Goal: Task Accomplishment & Management: Manage account settings

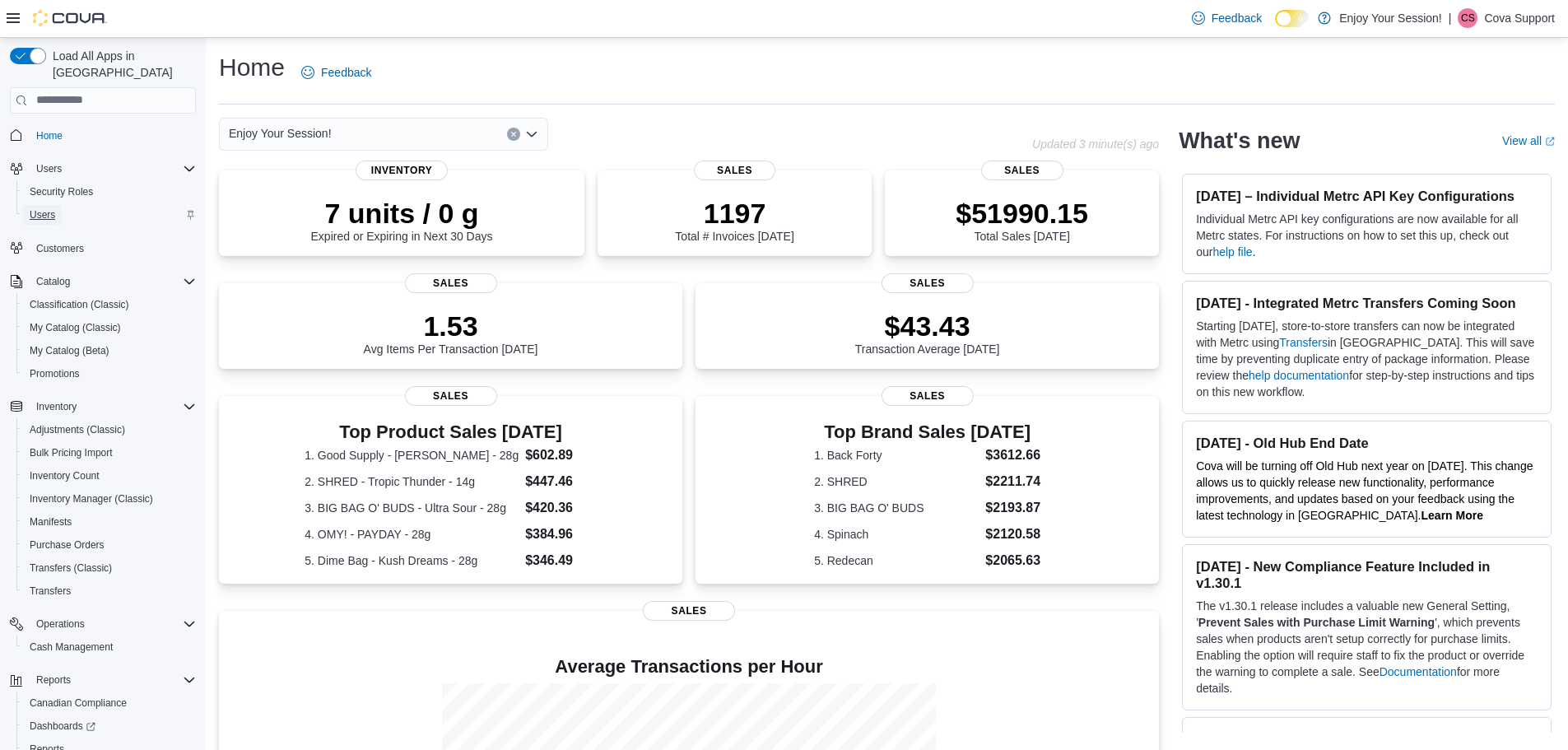
click at [44, 208] on span "Users" at bounding box center [42, 215] width 26 height 13
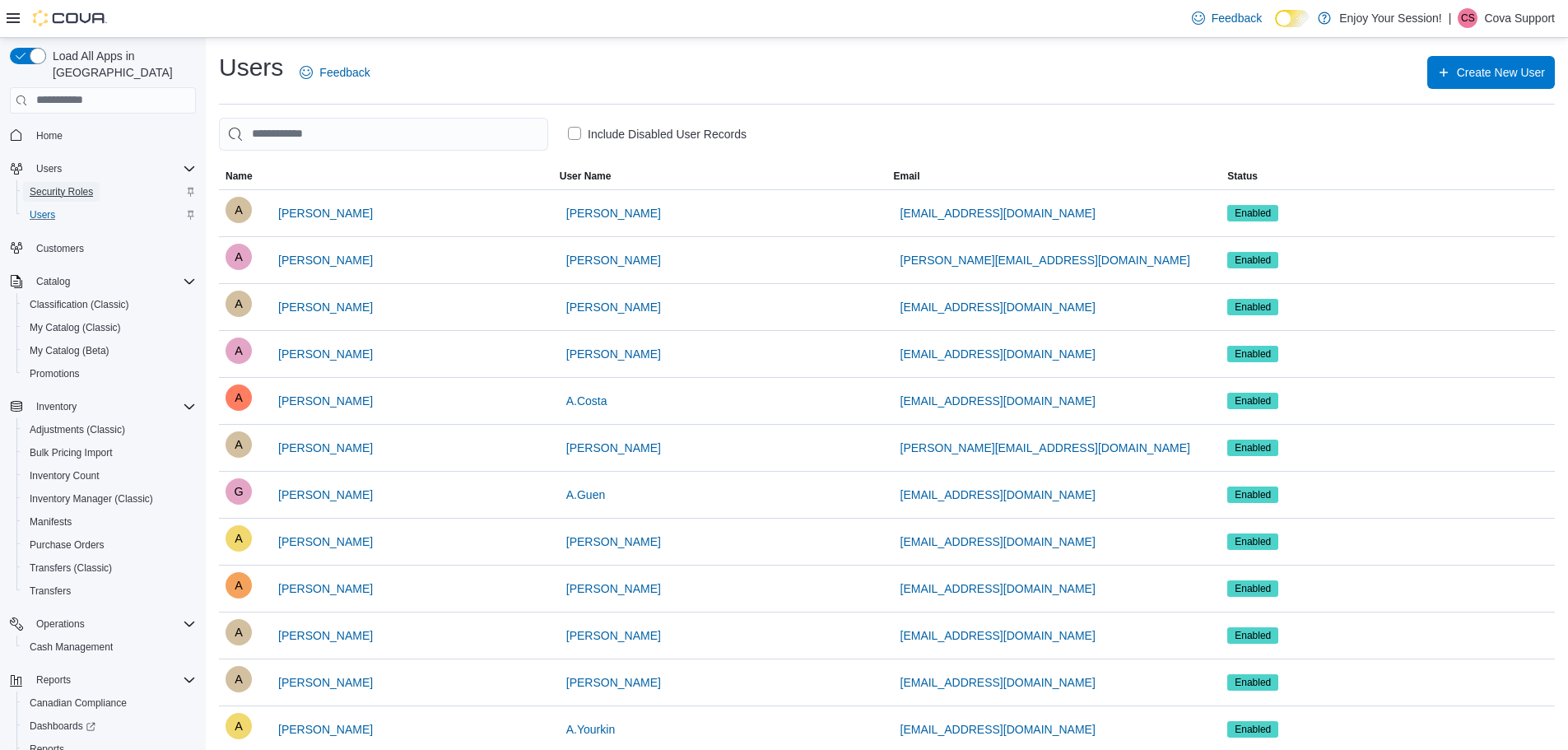
click at [89, 185] on span "Security Roles" at bounding box center [62, 192] width 64 height 13
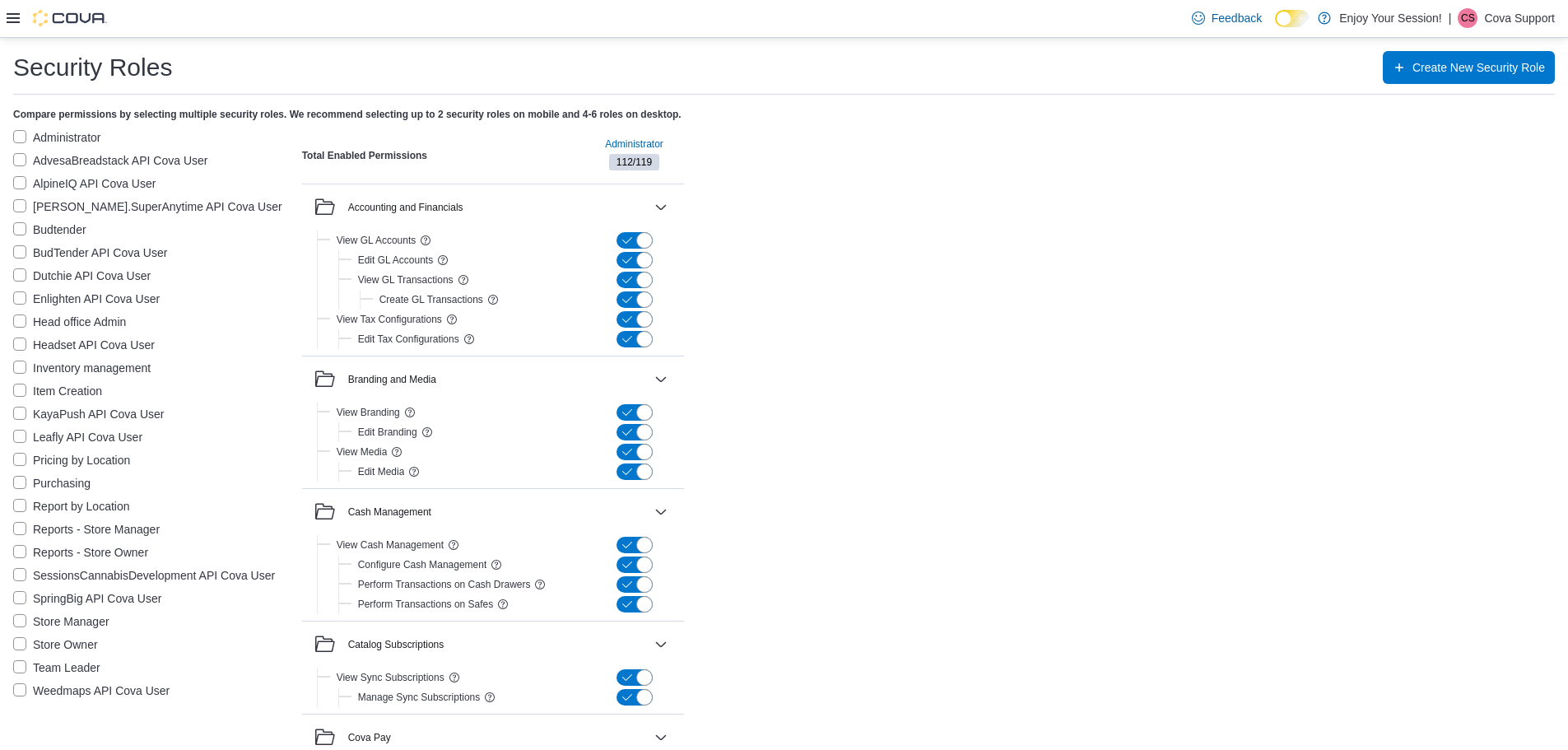
click at [18, 20] on icon at bounding box center [13, 18] width 13 height 13
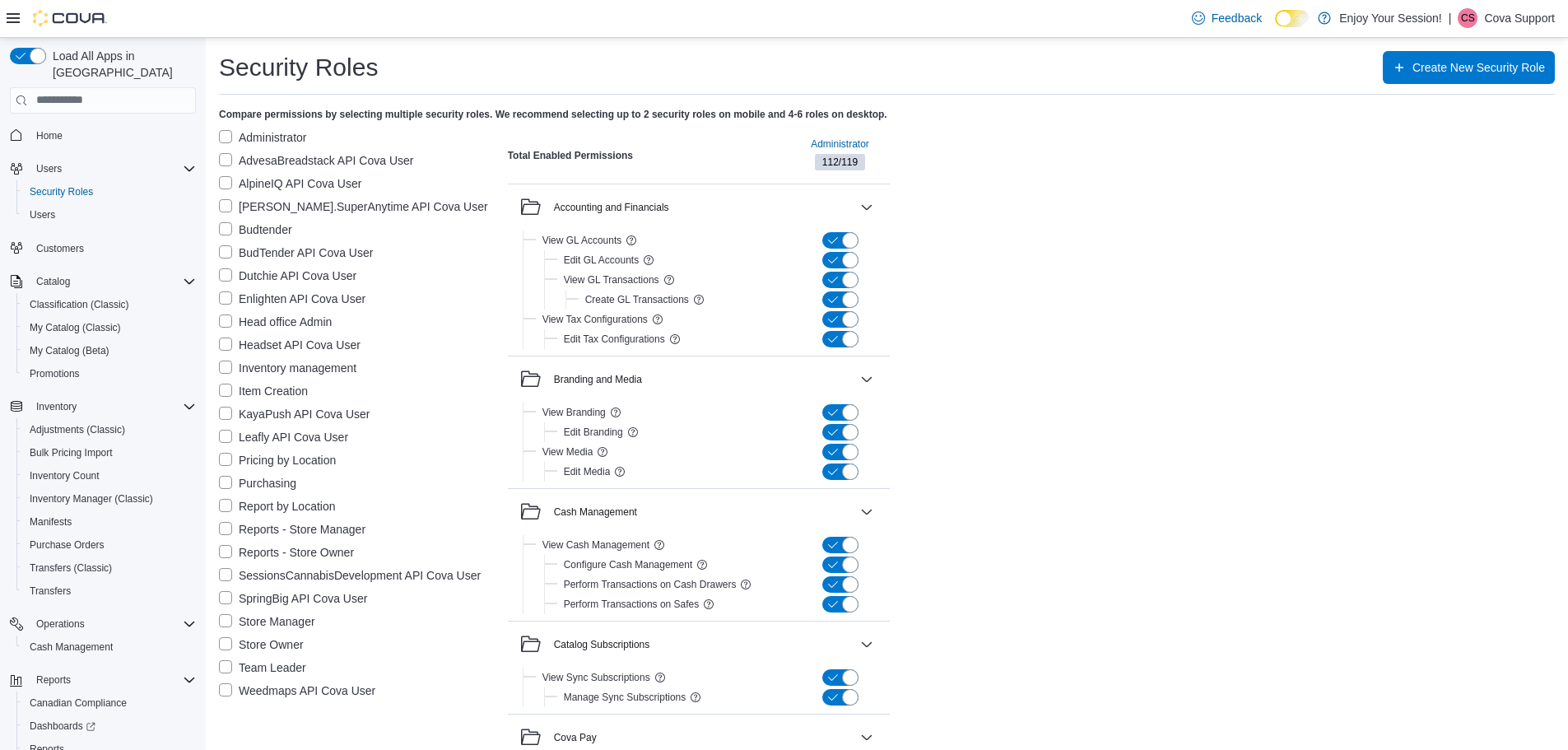
click at [222, 507] on label "Report by Location" at bounding box center [276, 506] width 116 height 20
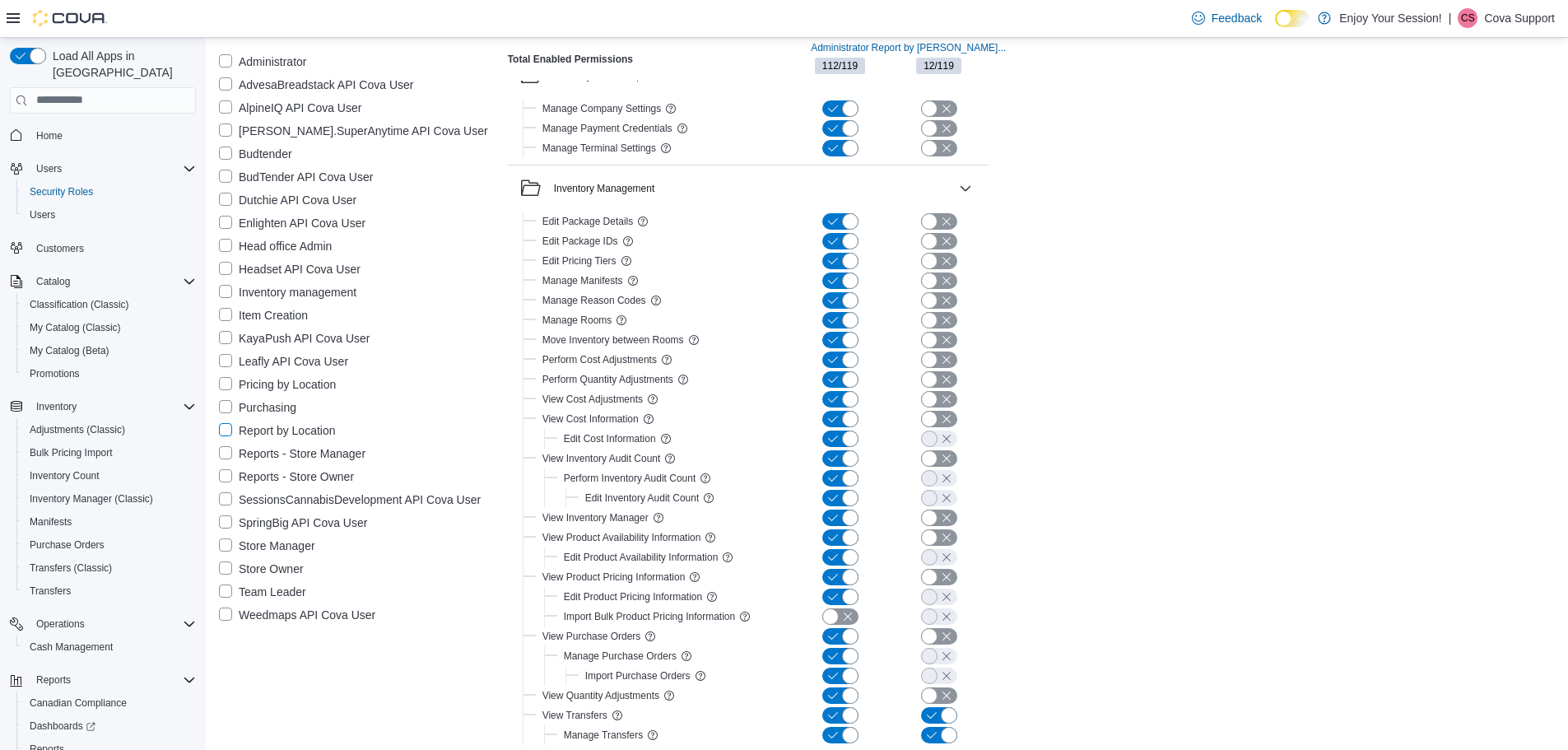
scroll to position [1115, 0]
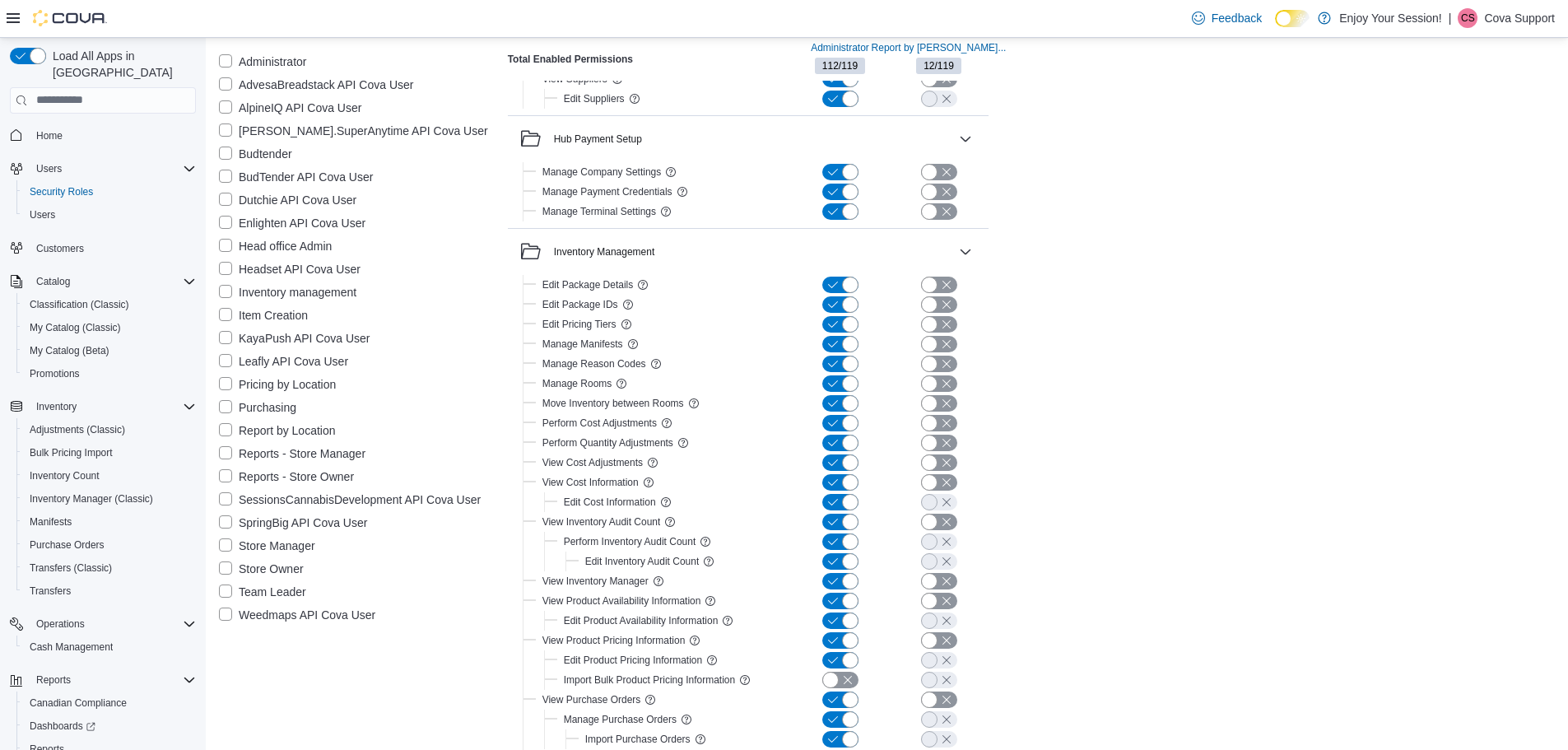
click at [224, 384] on label "Pricing by Location" at bounding box center [276, 384] width 116 height 20
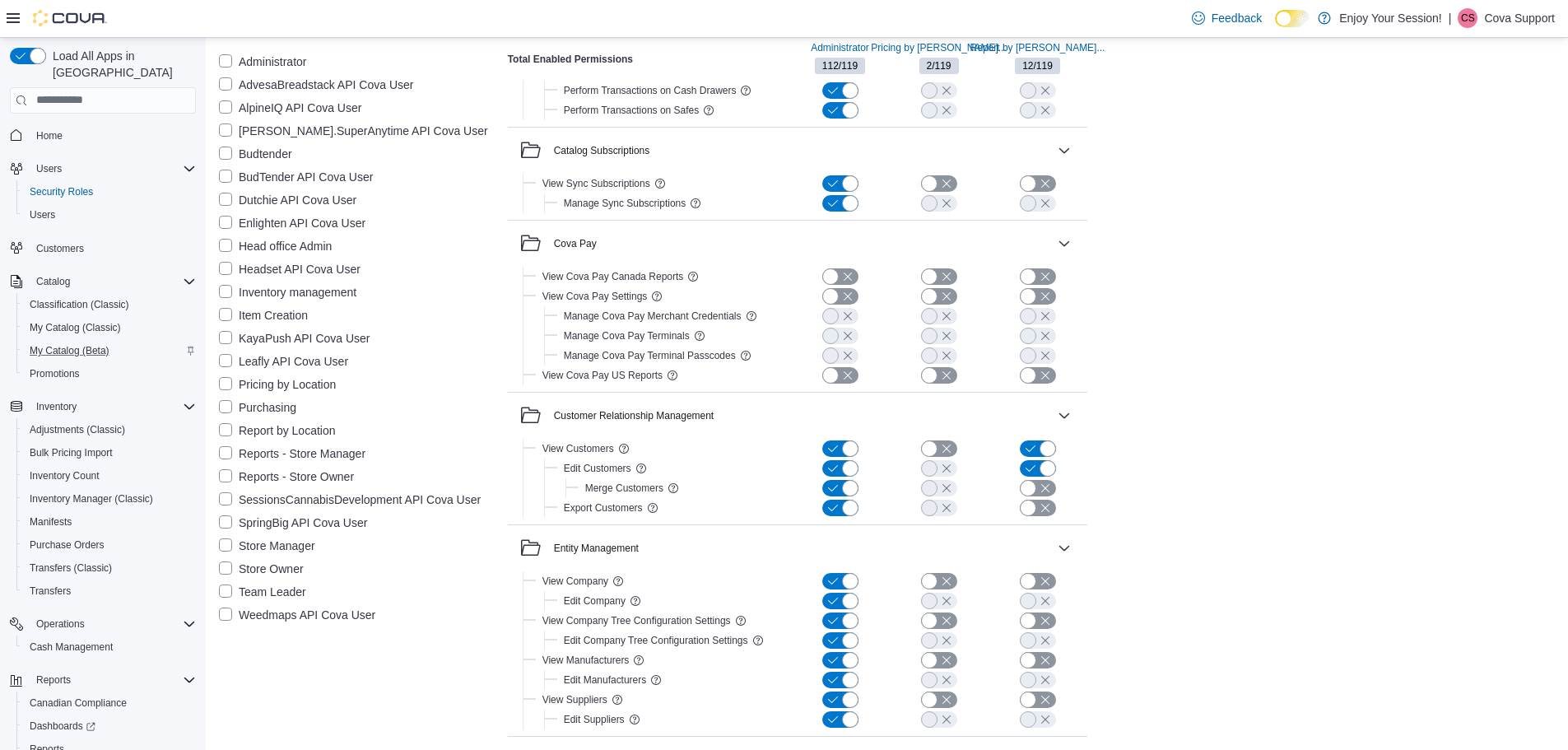
scroll to position [0, 0]
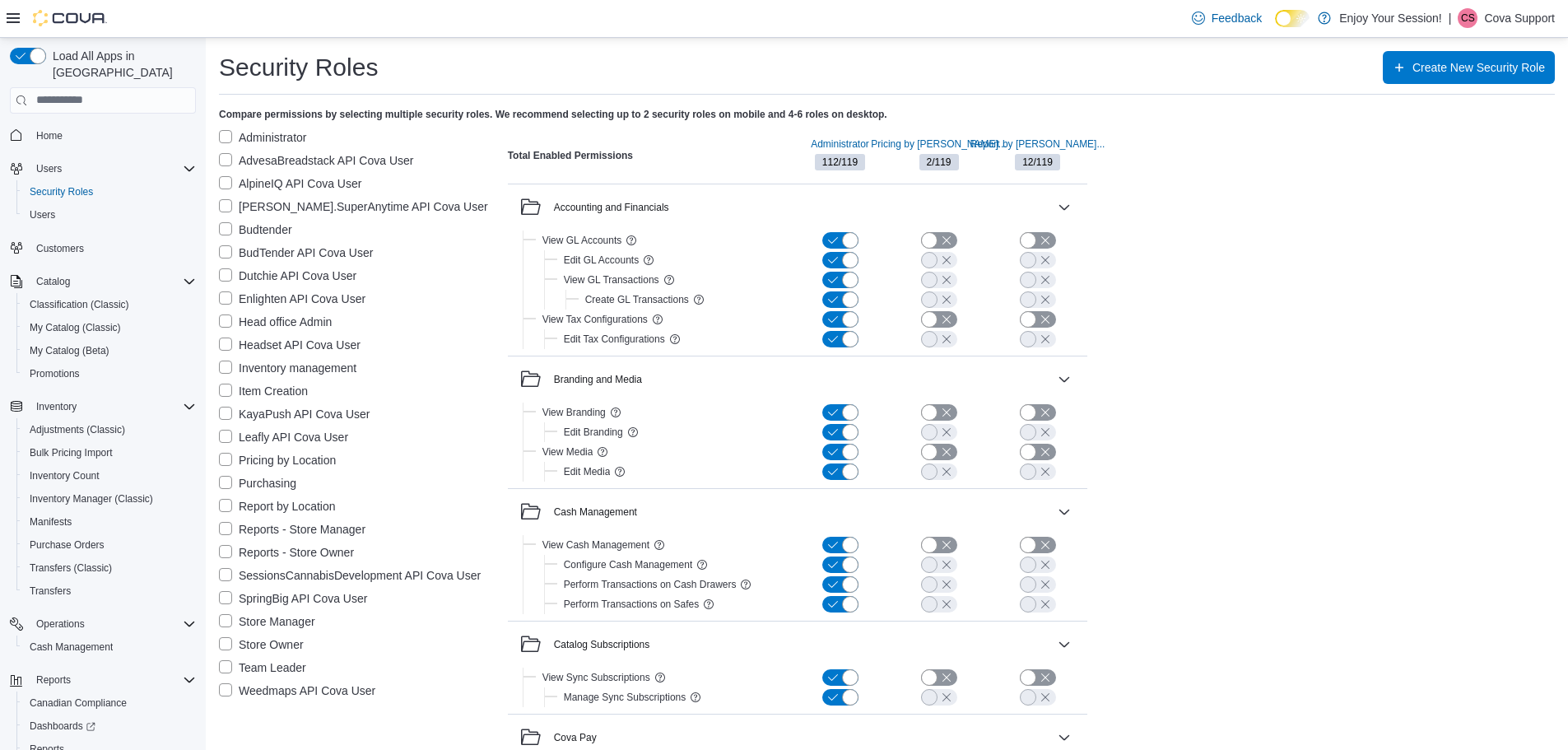
drag, startPoint x: 226, startPoint y: 460, endPoint x: 224, endPoint y: 505, distance: 45.0
click at [226, 460] on label "Pricing by Location" at bounding box center [276, 460] width 116 height 20
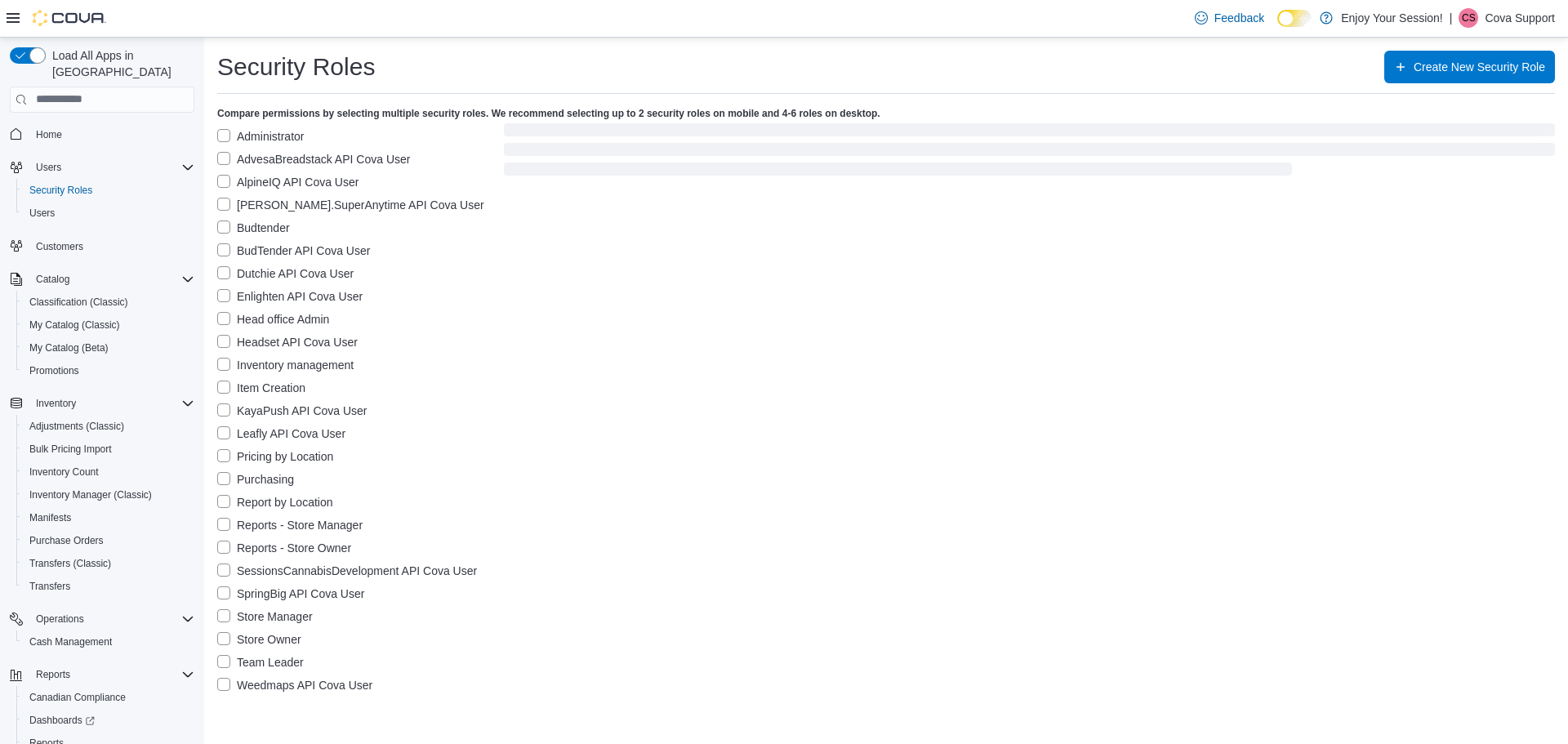
click at [222, 501] on label "Report by Location" at bounding box center [274, 502] width 116 height 20
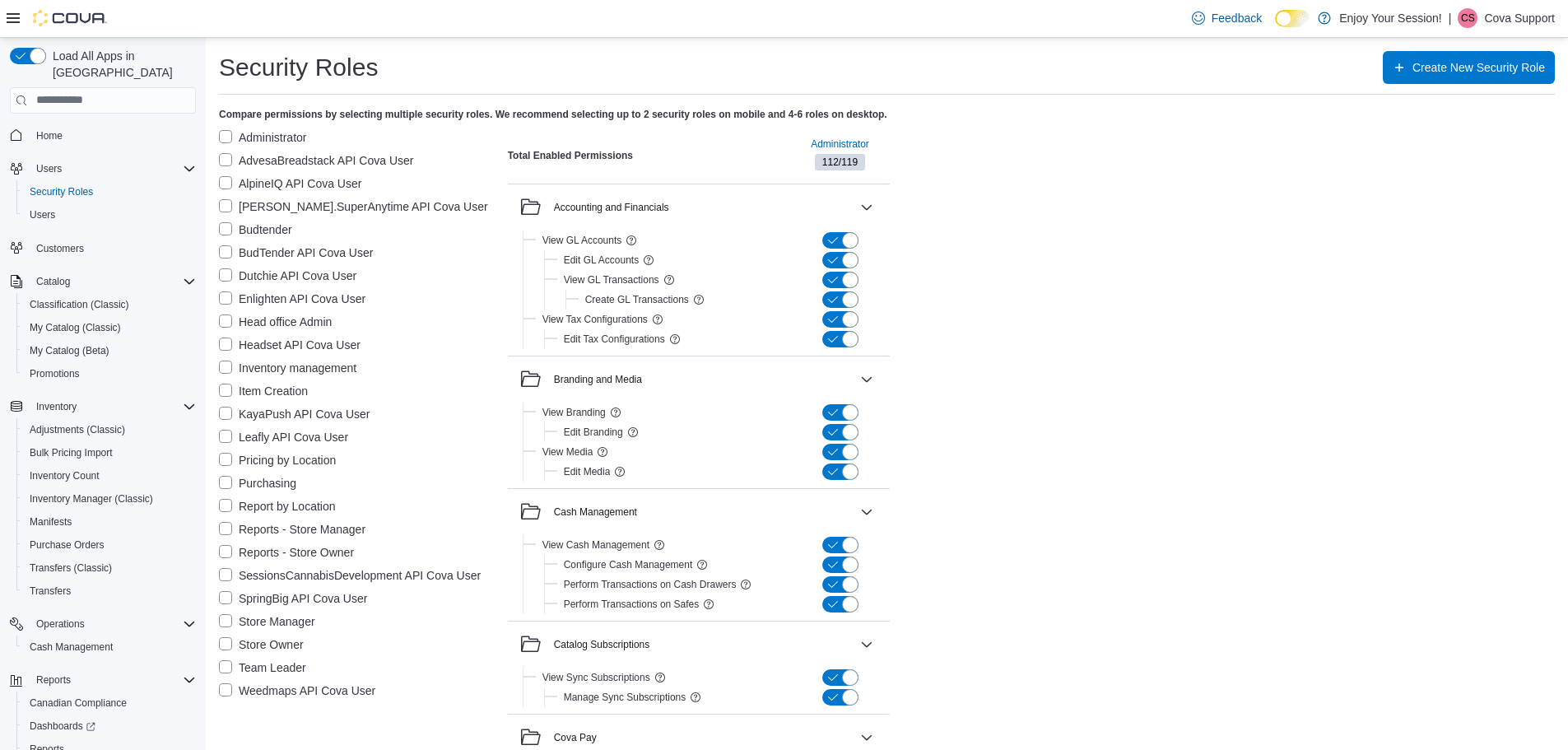
drag, startPoint x: 225, startPoint y: 135, endPoint x: 233, endPoint y: 140, distance: 9.4
click at [225, 135] on label "Administrator" at bounding box center [262, 138] width 88 height 20
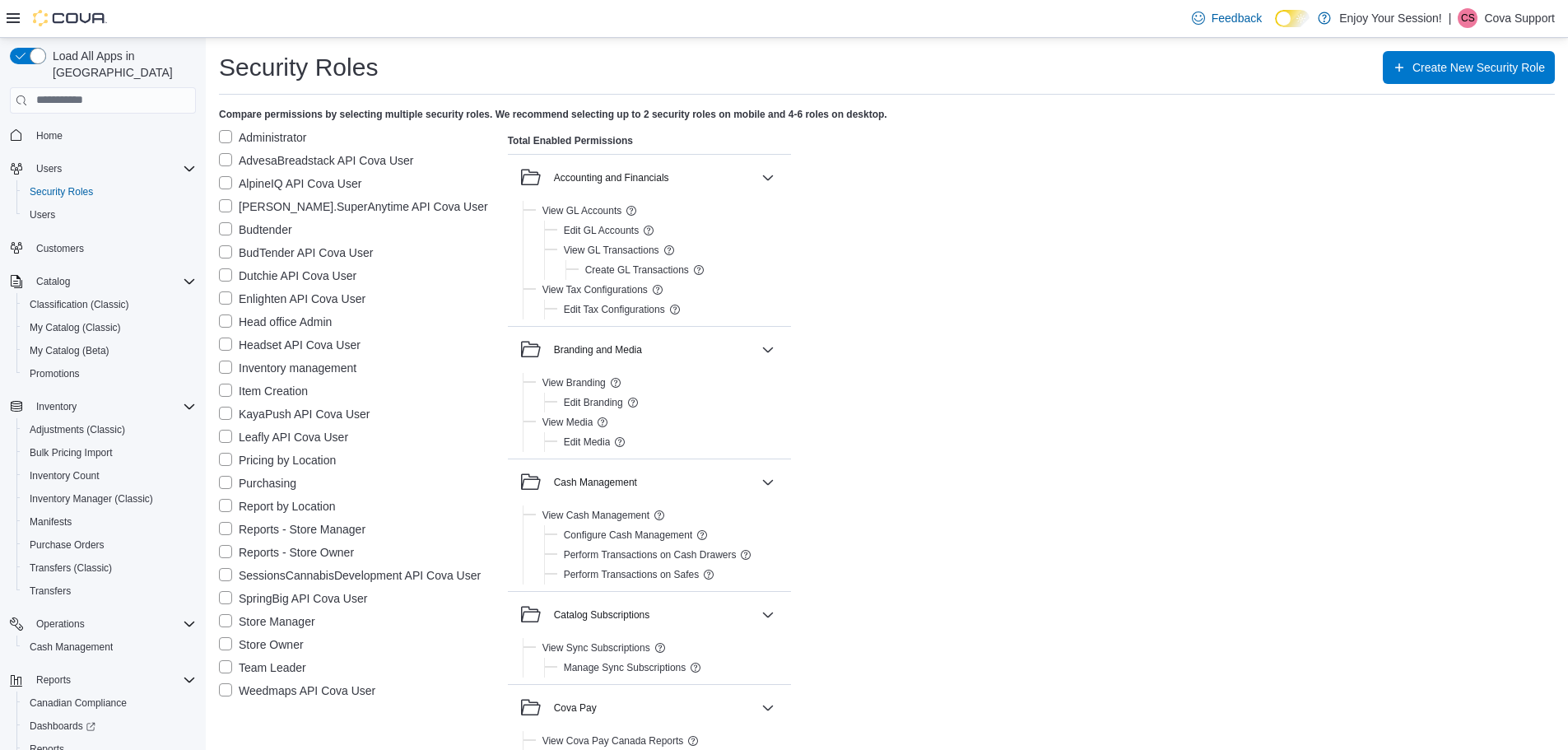
click at [227, 620] on label "Store Manager" at bounding box center [267, 621] width 96 height 20
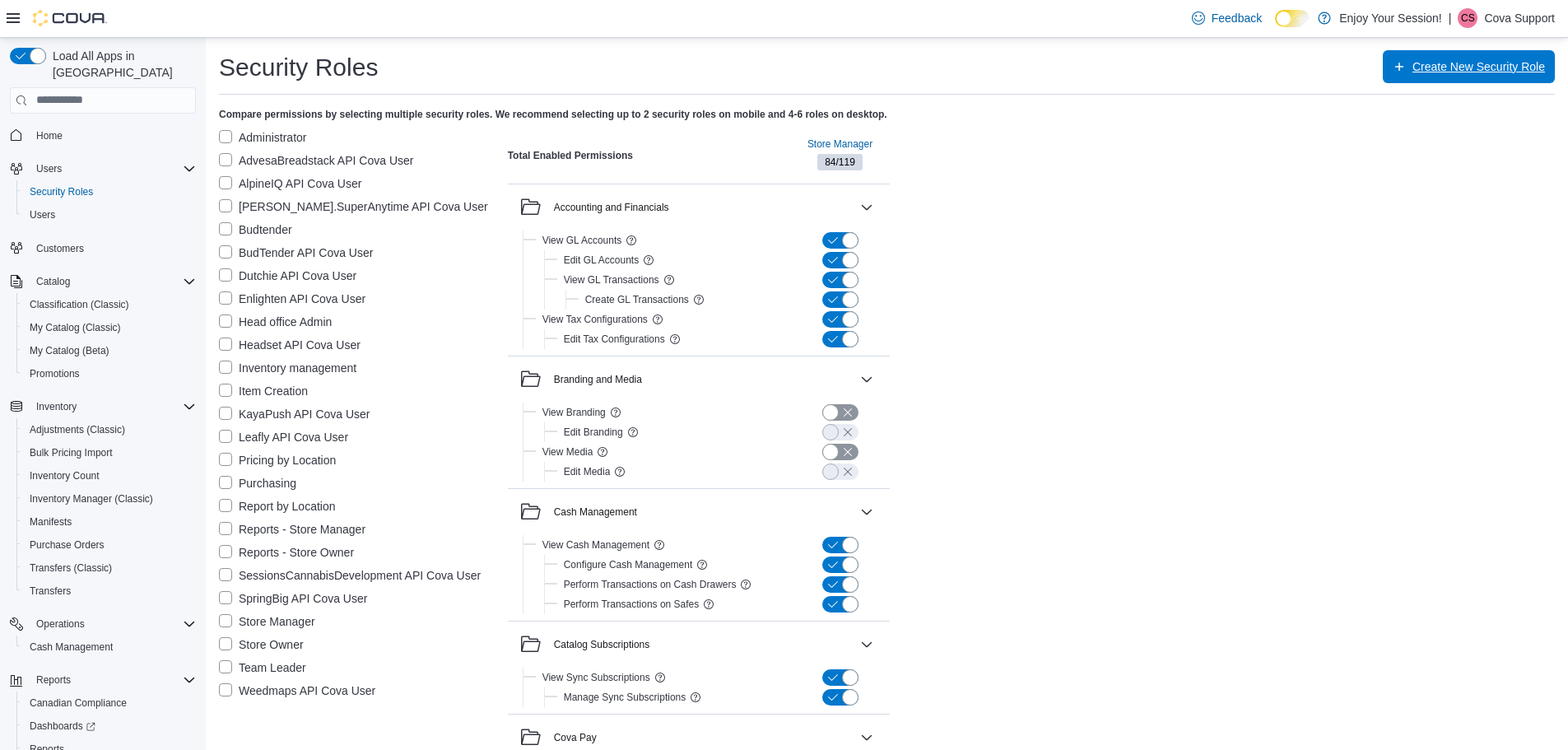
click at [1424, 66] on span "Create New Security Role" at bounding box center [1478, 66] width 133 height 16
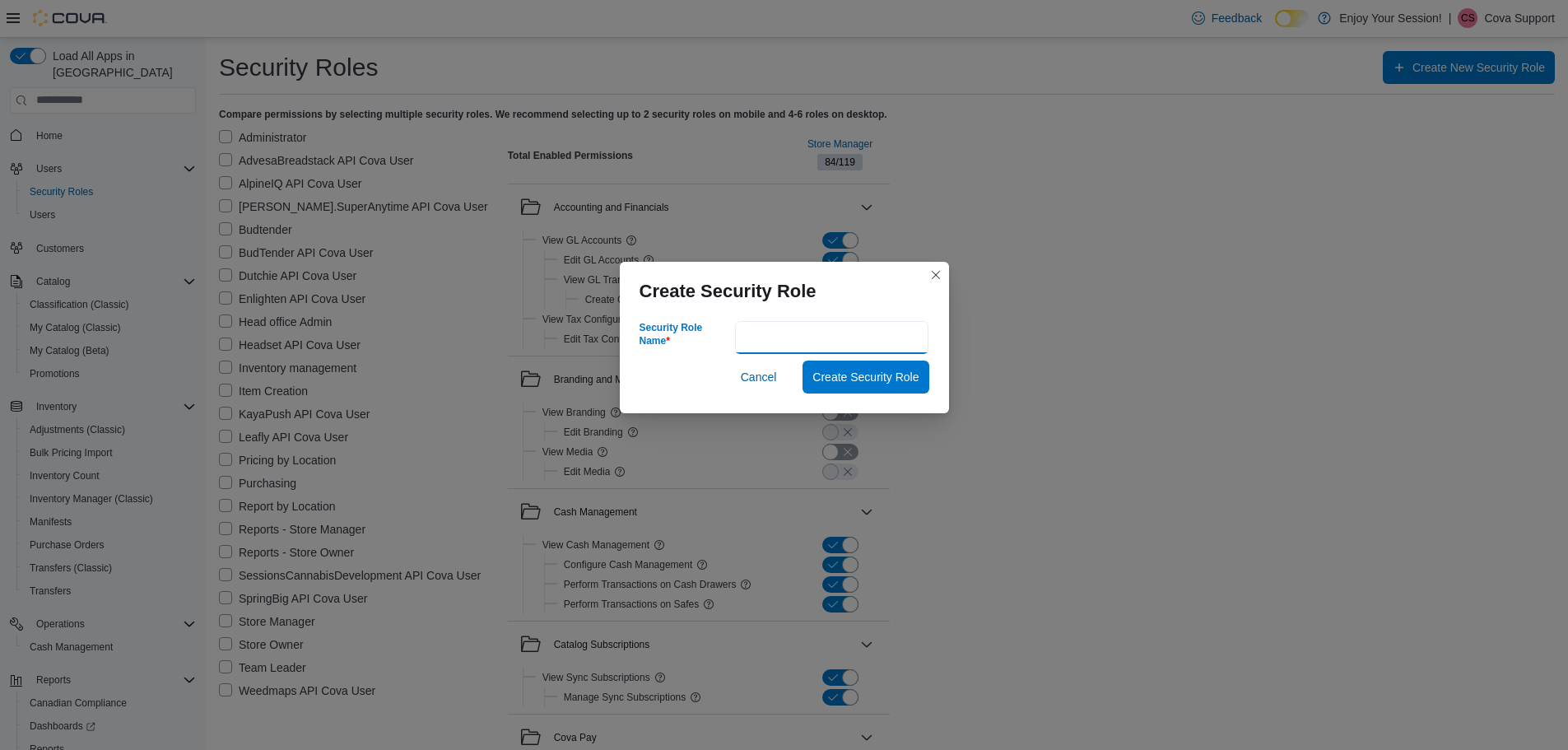
click at [815, 337] on input "Security Role Name" at bounding box center [833, 337] width 194 height 33
type input "**********"
click at [879, 381] on span "Create Security Role" at bounding box center [865, 375] width 106 height 16
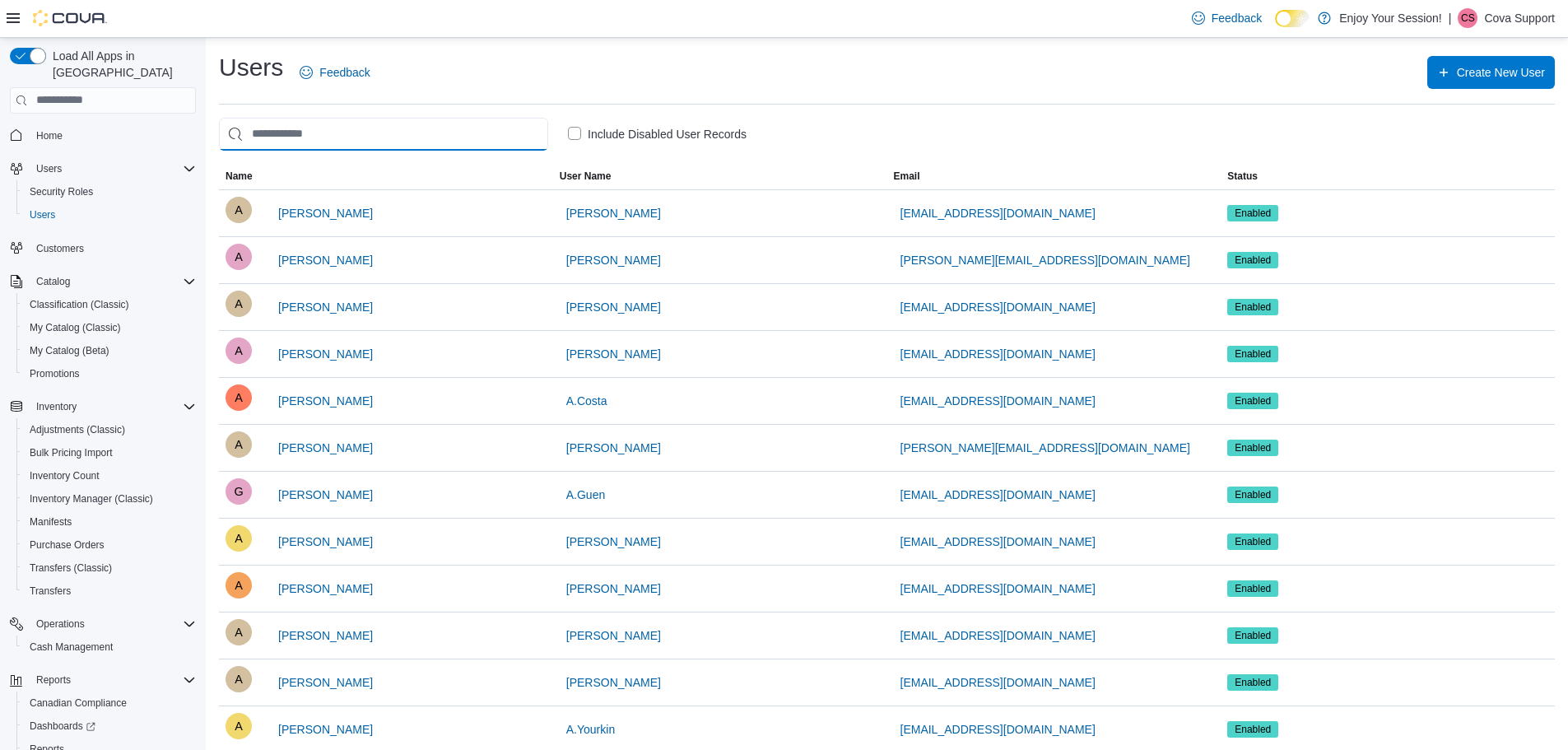
click at [459, 142] on input "search" at bounding box center [383, 134] width 329 height 33
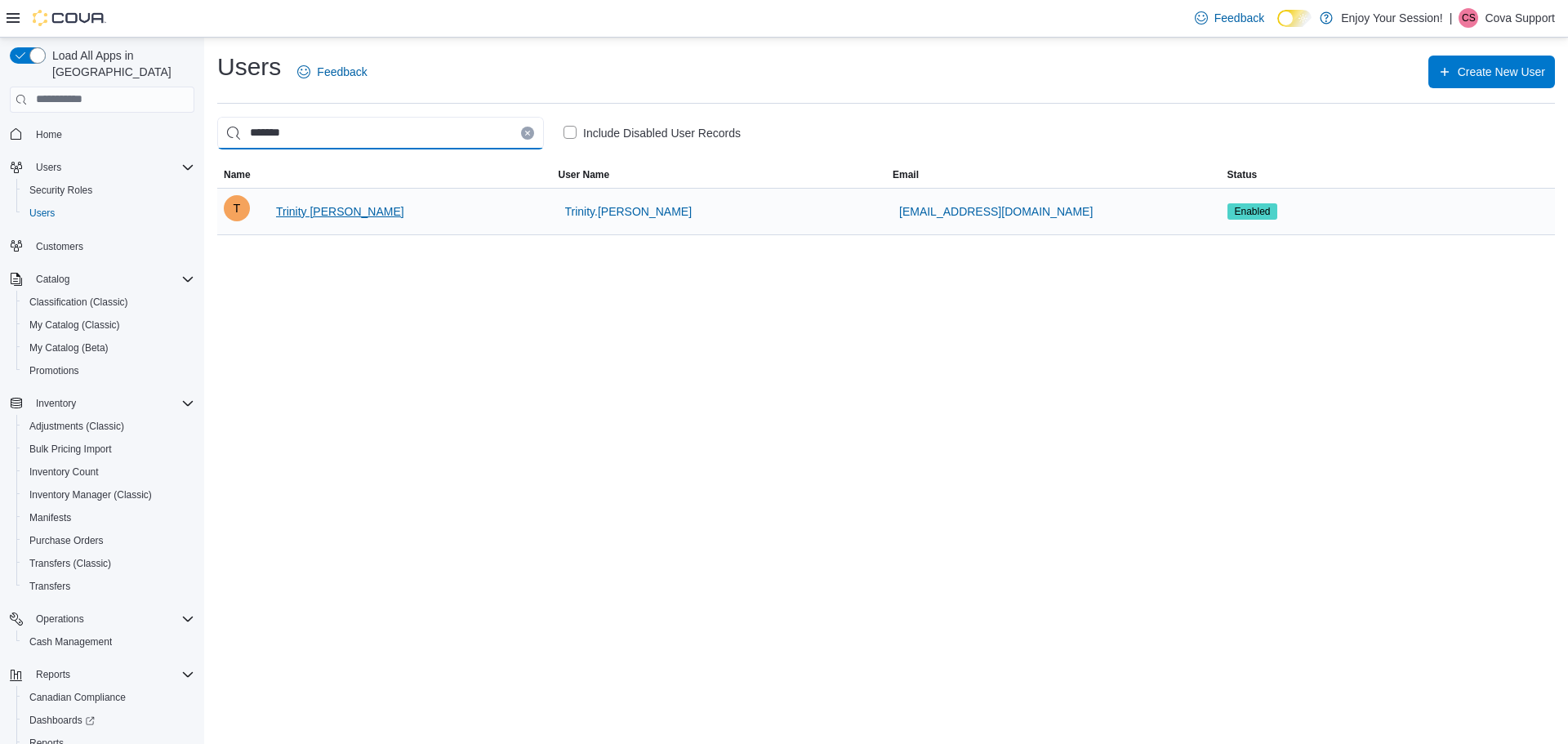
type input "*******"
click at [320, 215] on span "Trinity Walker" at bounding box center [340, 211] width 128 height 16
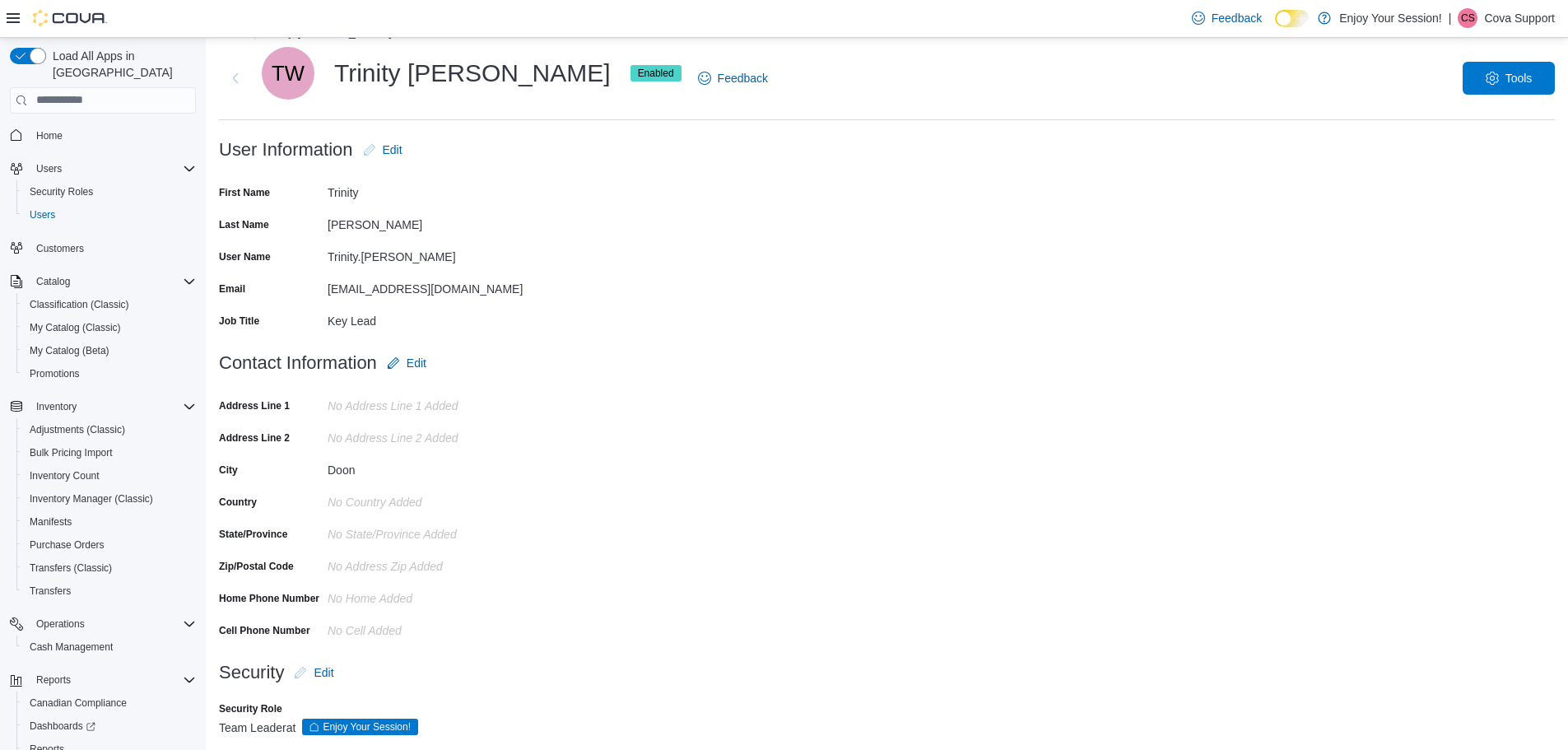
scroll to position [52, 0]
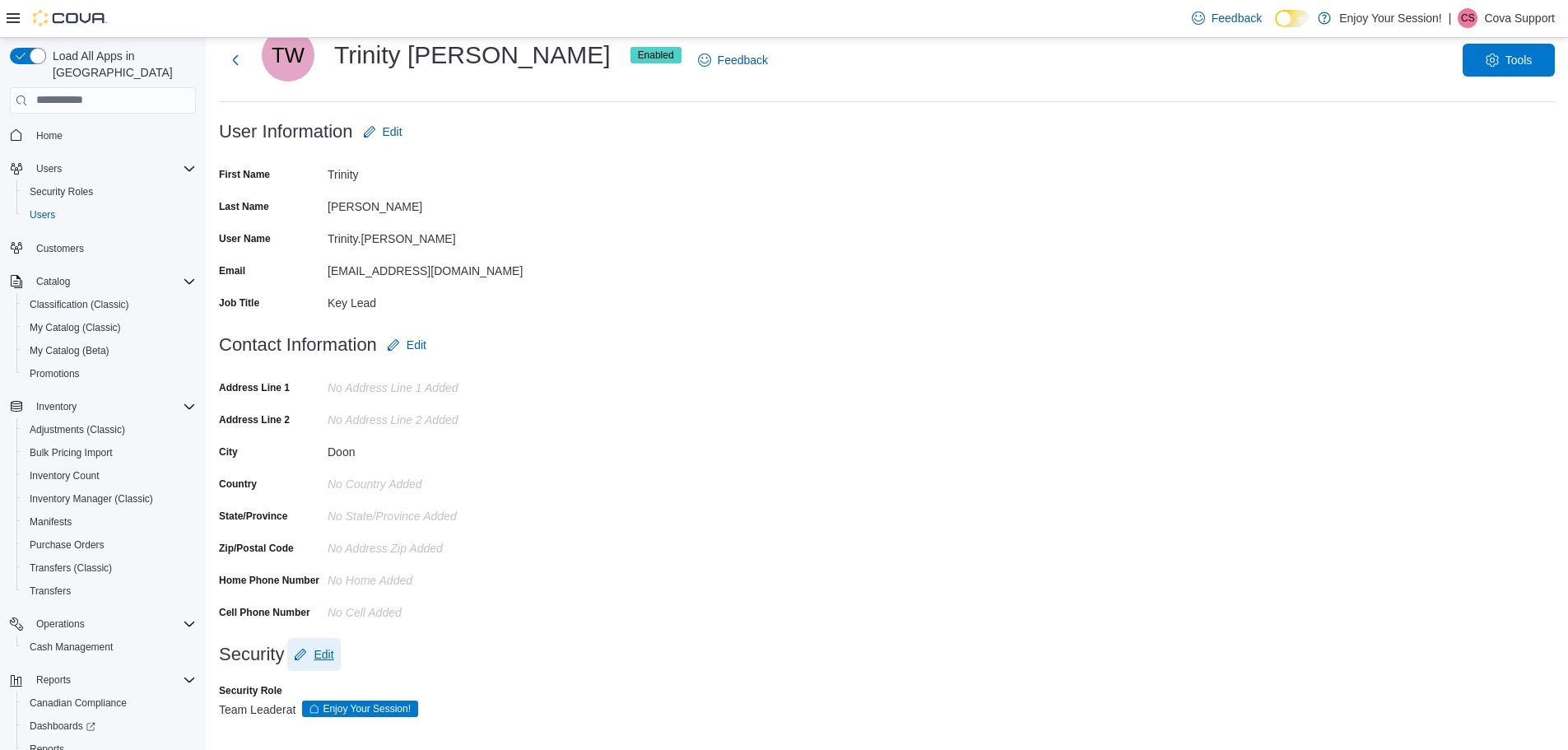
click at [324, 655] on span "Edit" at bounding box center [323, 654] width 20 height 16
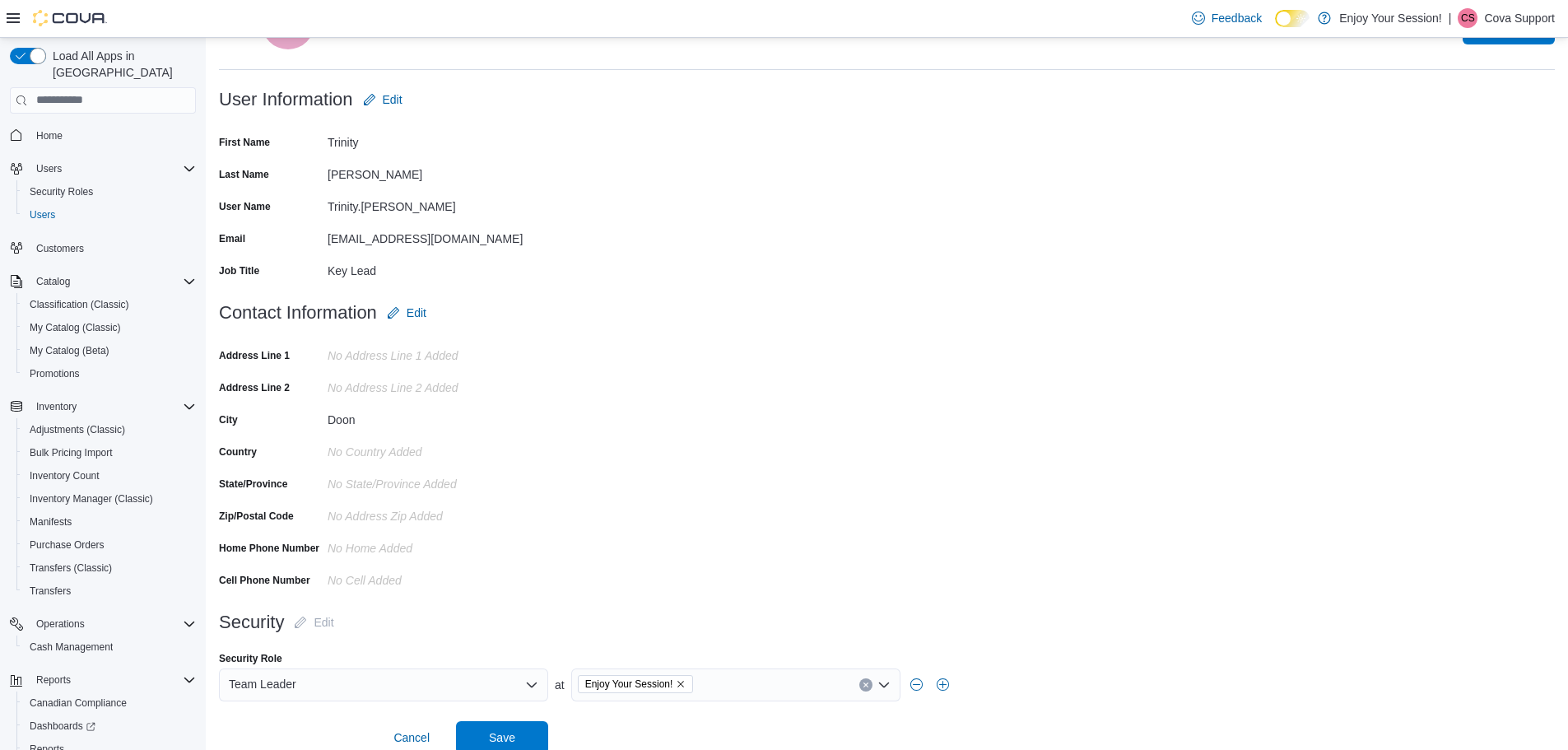
scroll to position [101, 0]
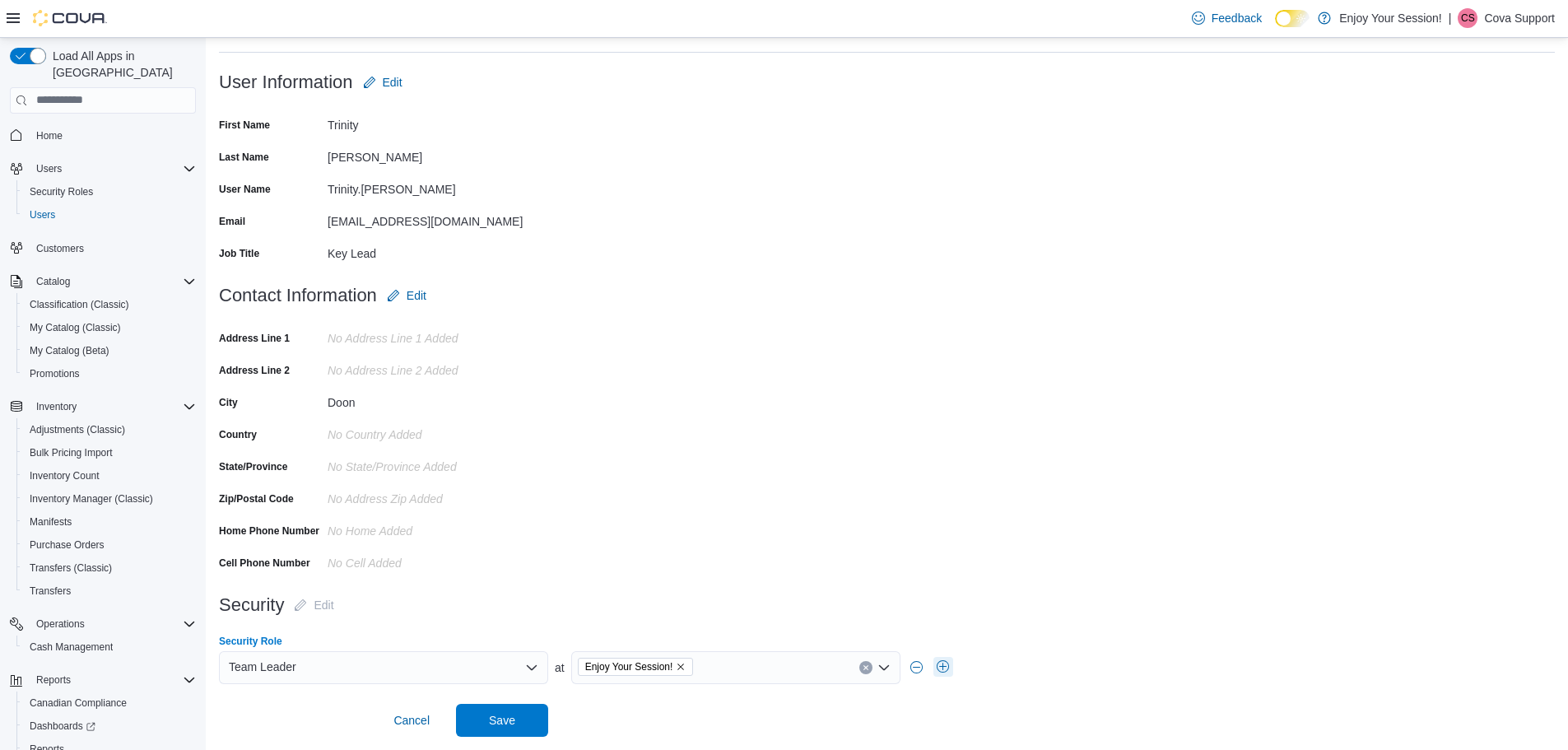
click at [940, 670] on button "button" at bounding box center [943, 666] width 20 height 20
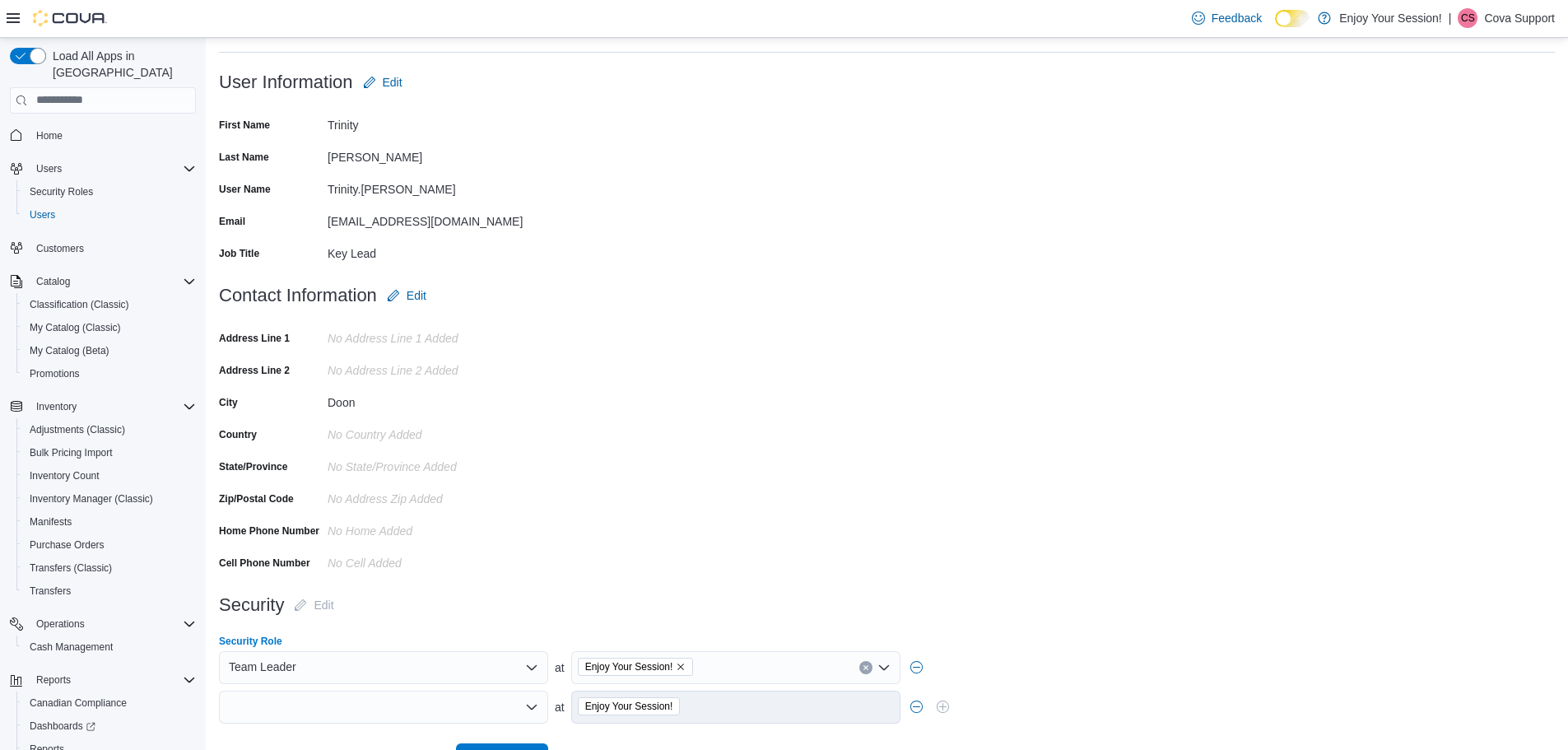
scroll to position [141, 0]
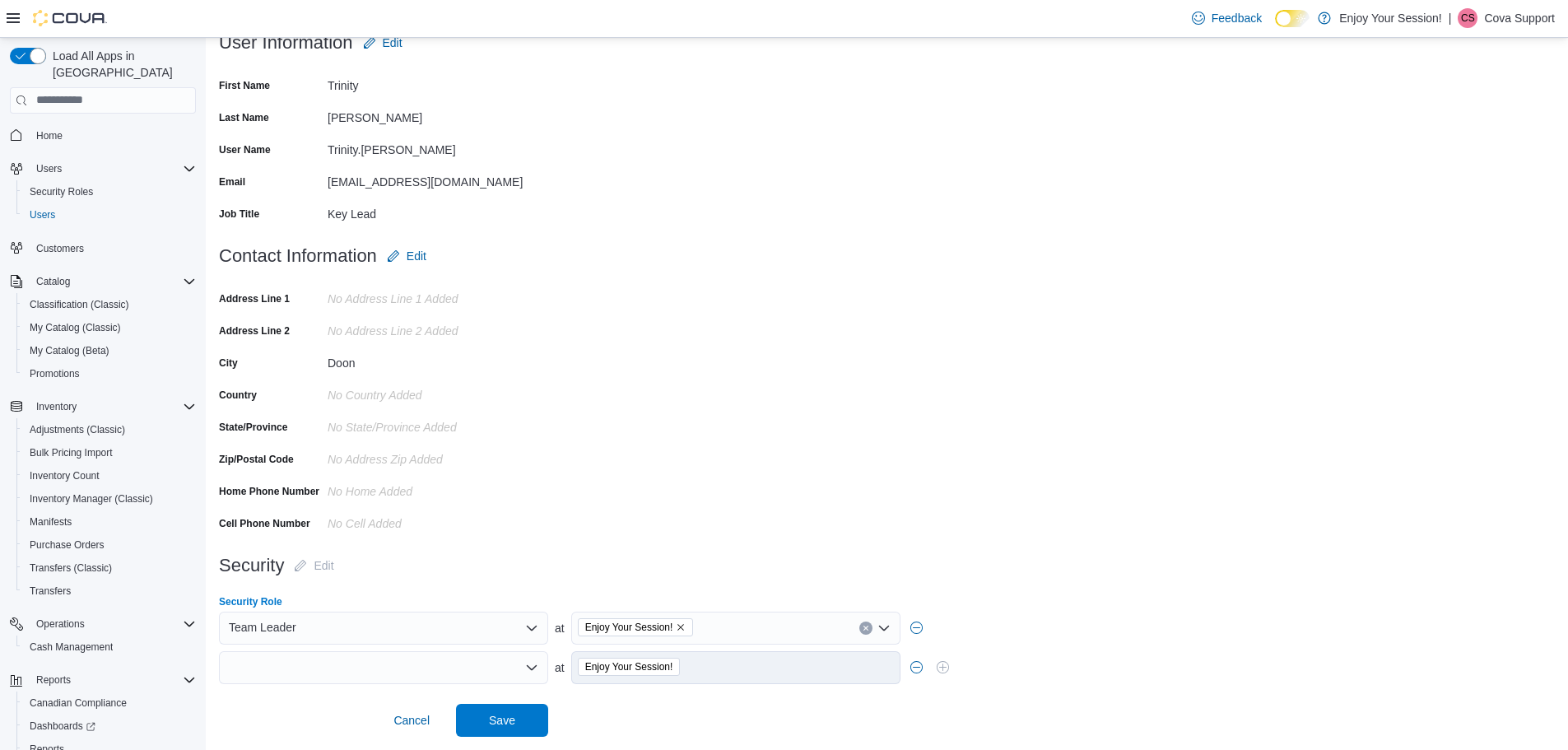
click at [430, 657] on div at bounding box center [383, 667] width 329 height 33
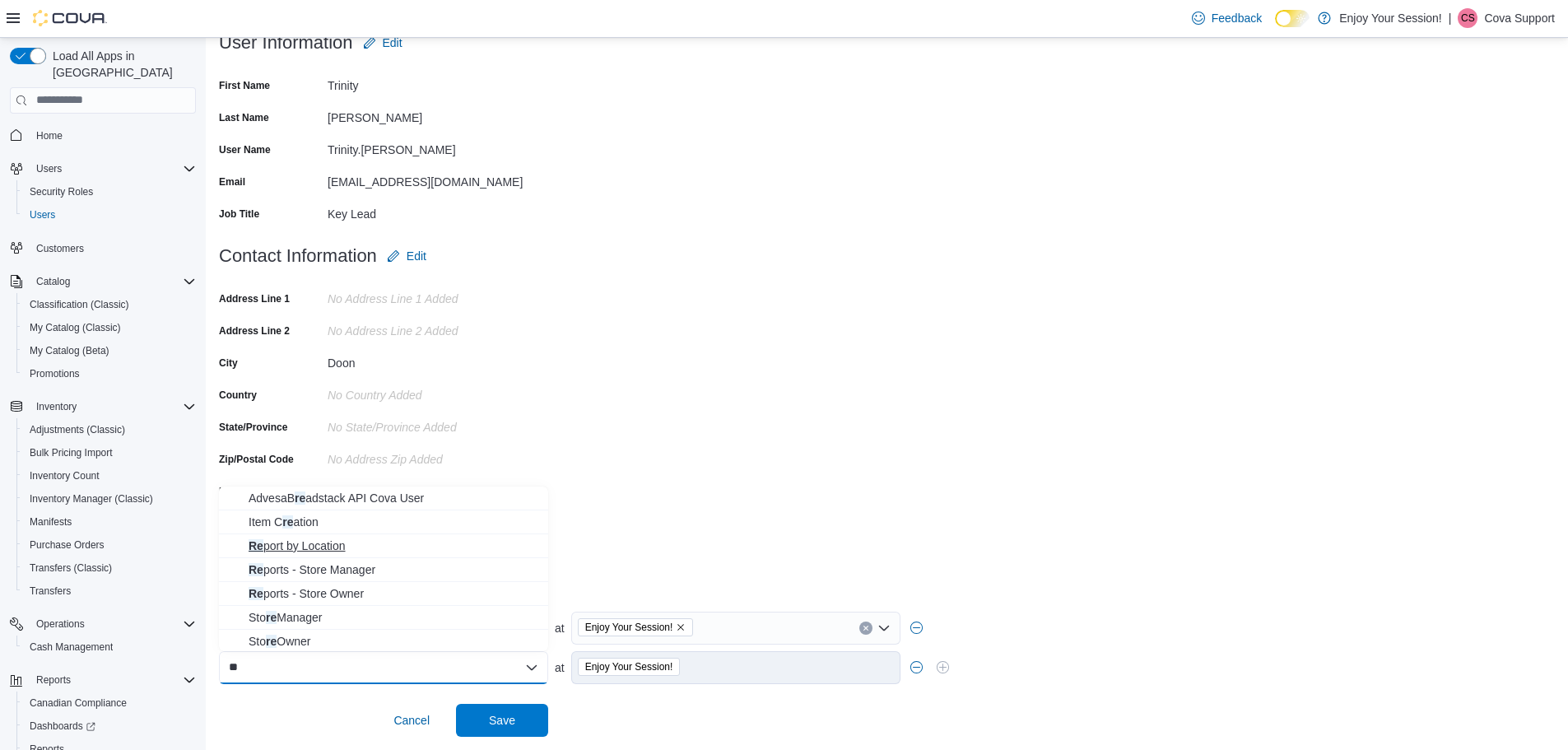
type input "**"
click at [341, 552] on span "Re port by Location" at bounding box center [393, 545] width 290 height 16
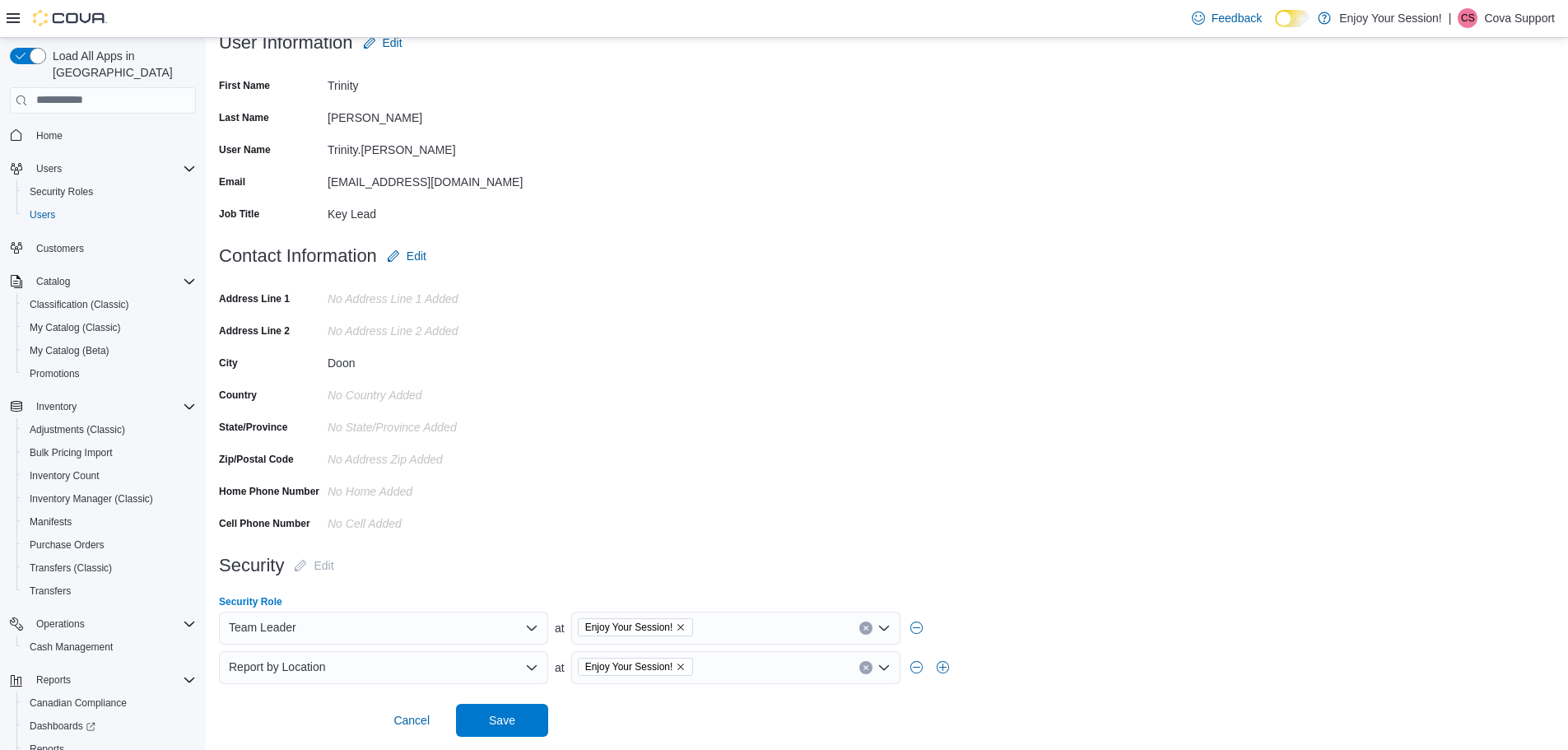
click at [679, 668] on icon "Remove Enjoy Your Session! from selection in this group" at bounding box center [681, 666] width 7 height 7
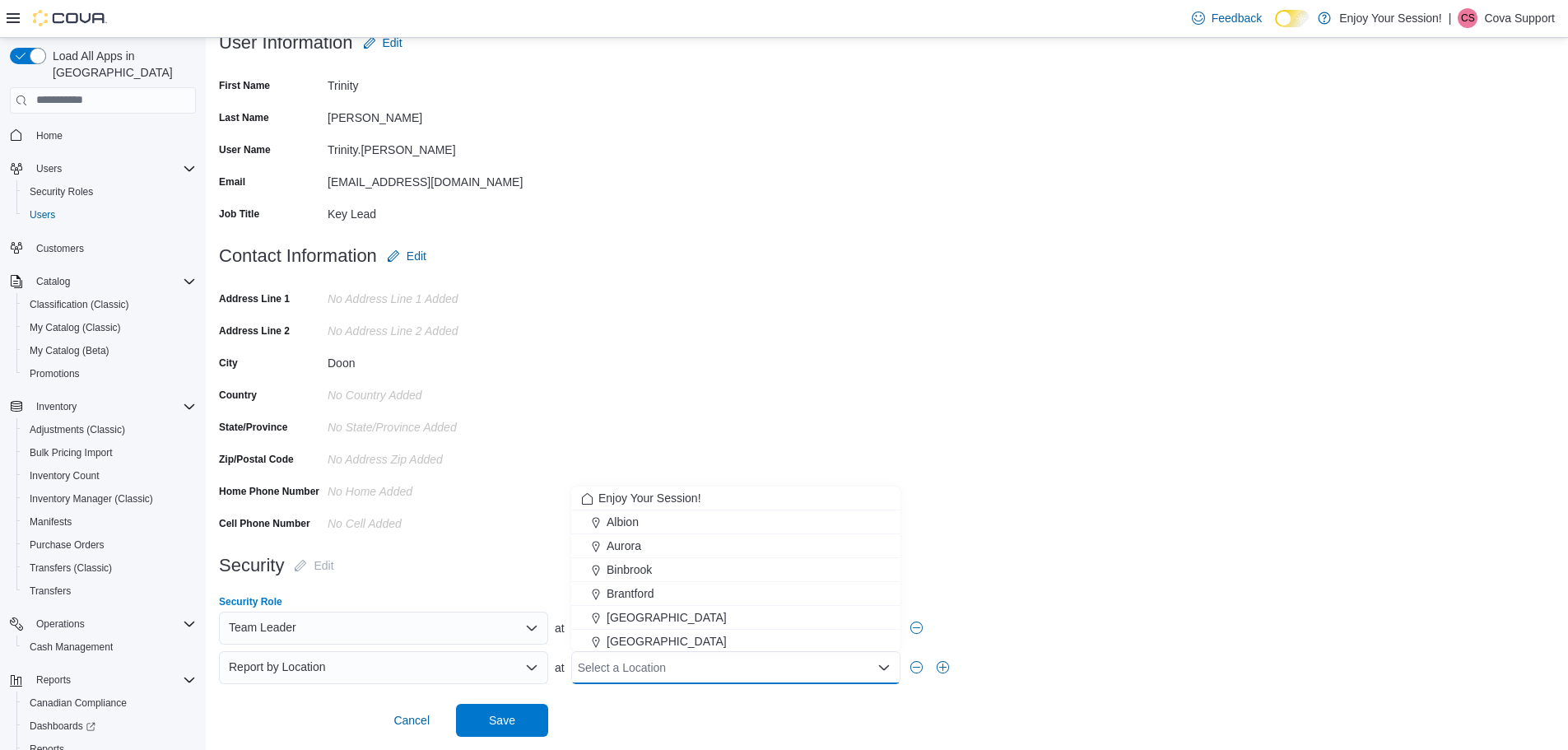
click at [1170, 644] on div at bounding box center [887, 647] width 1336 height 7
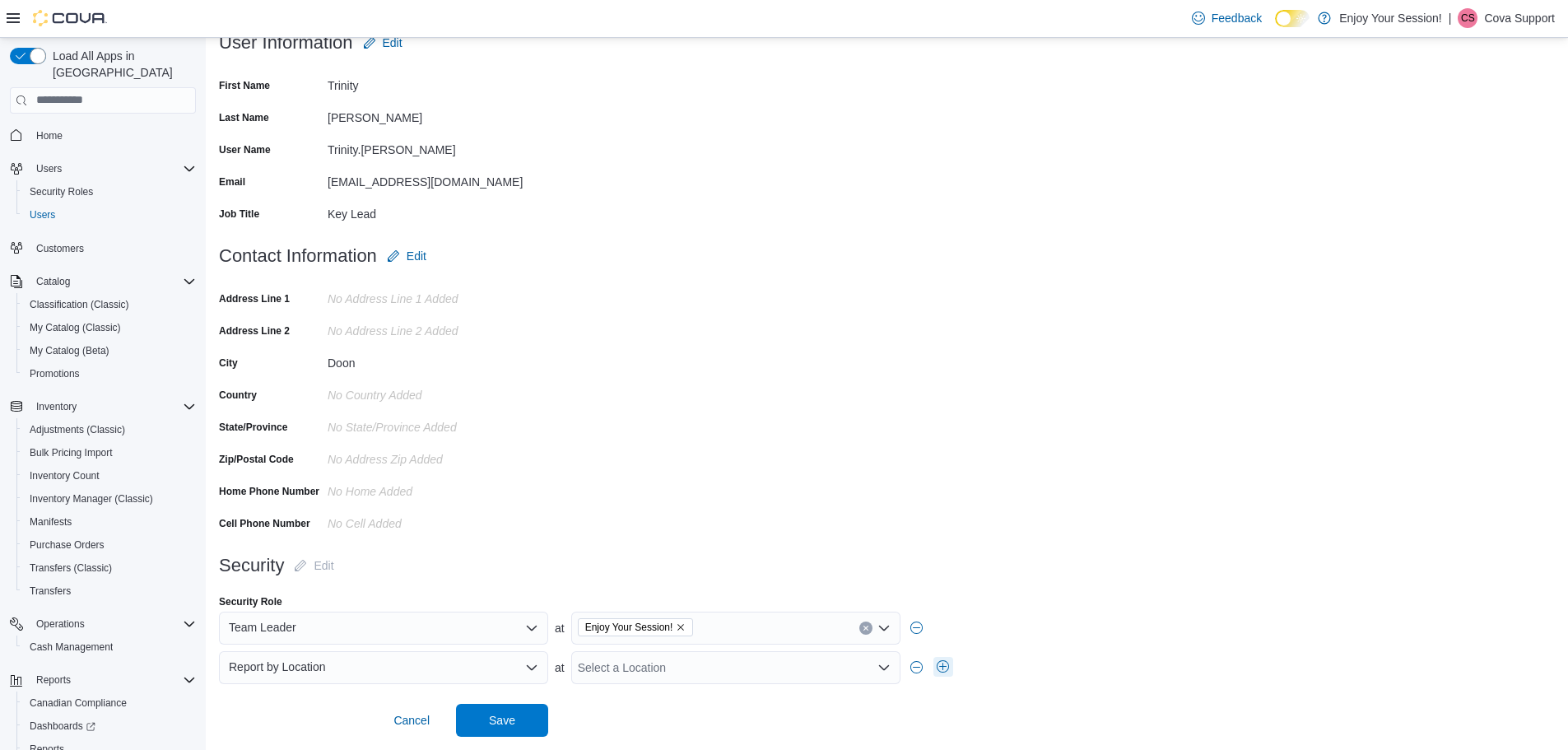
click at [946, 666] on button "button" at bounding box center [943, 666] width 20 height 20
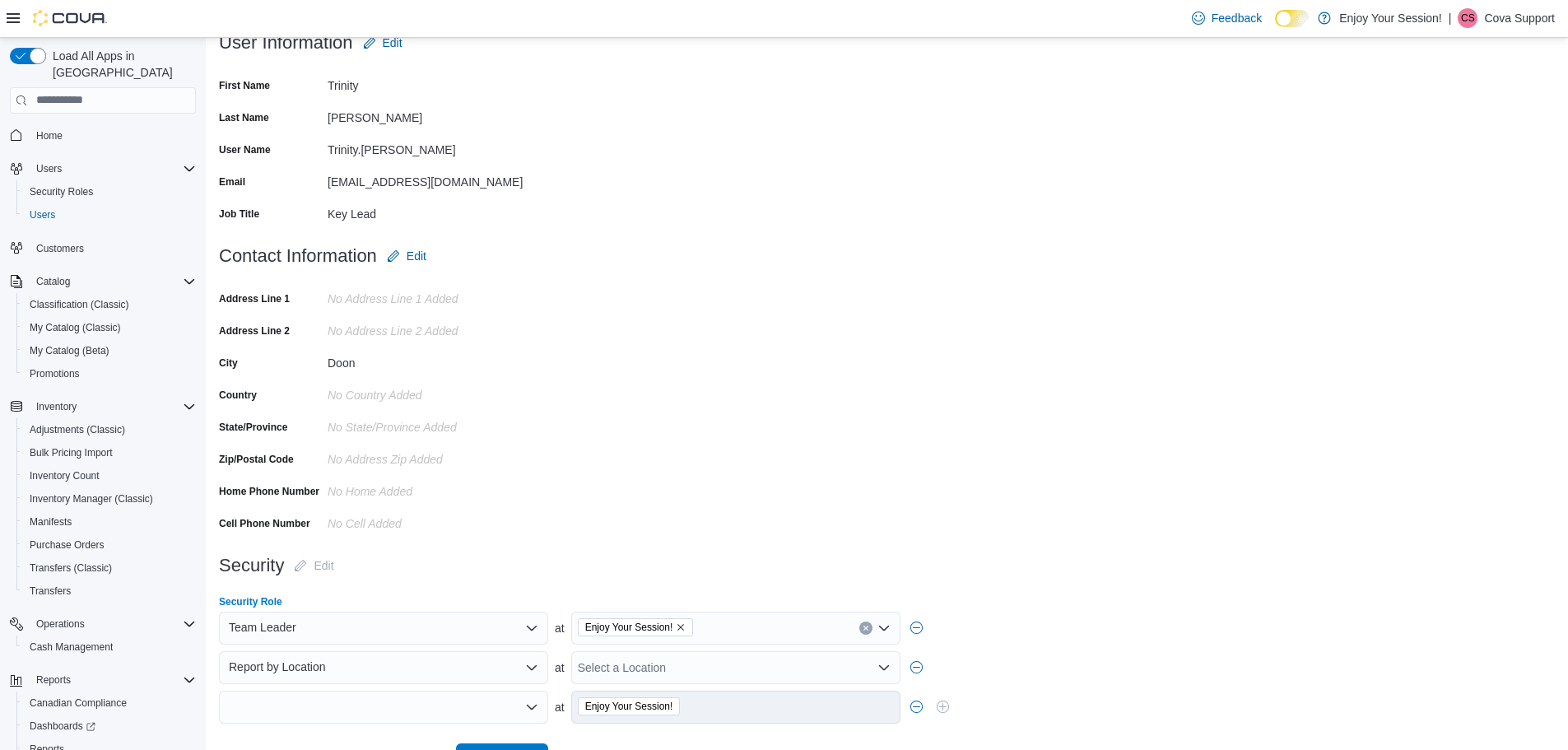
click at [409, 706] on div at bounding box center [383, 707] width 329 height 33
type input "****"
click at [352, 684] on span "Pric ing by Location" at bounding box center [393, 677] width 290 height 16
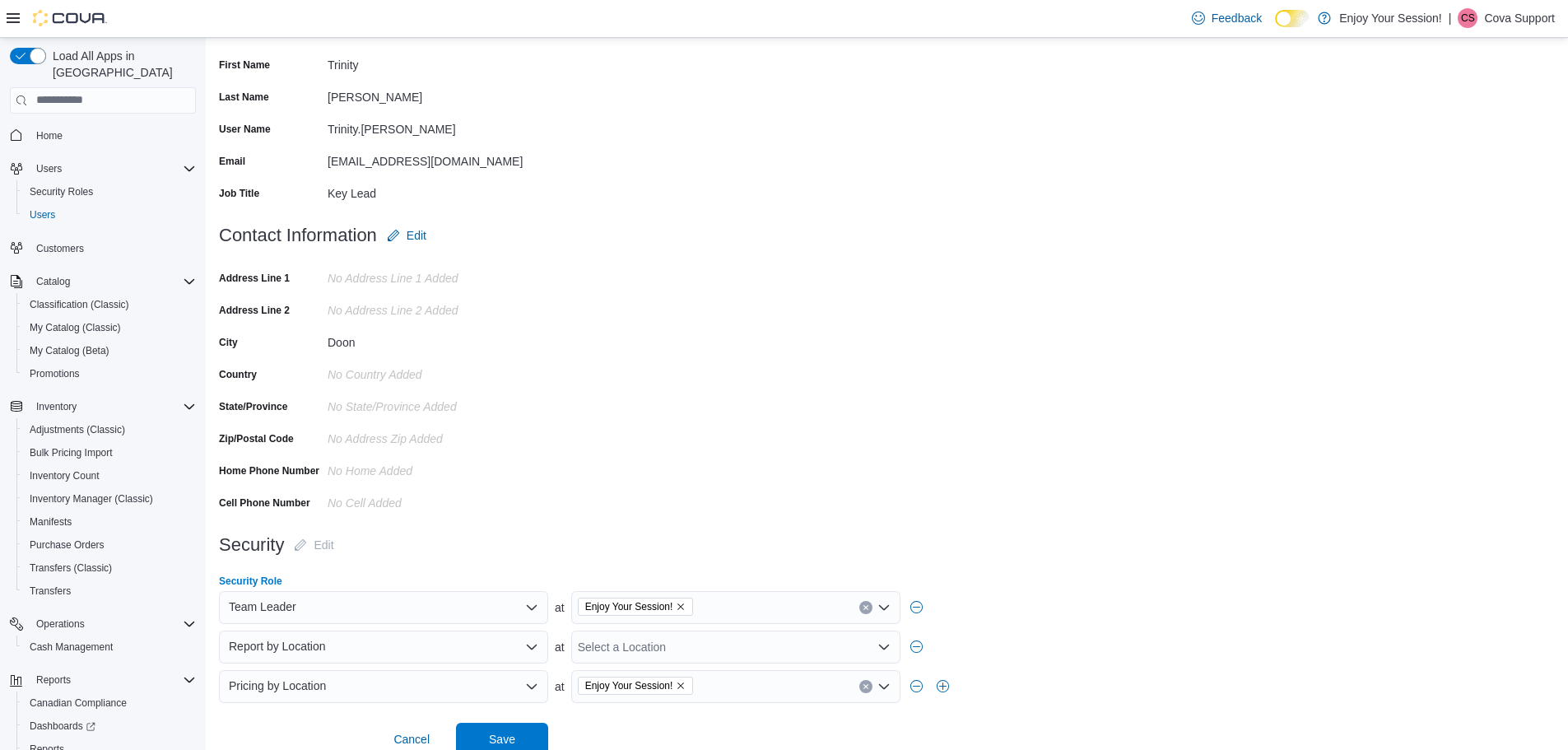
scroll to position [180, 0]
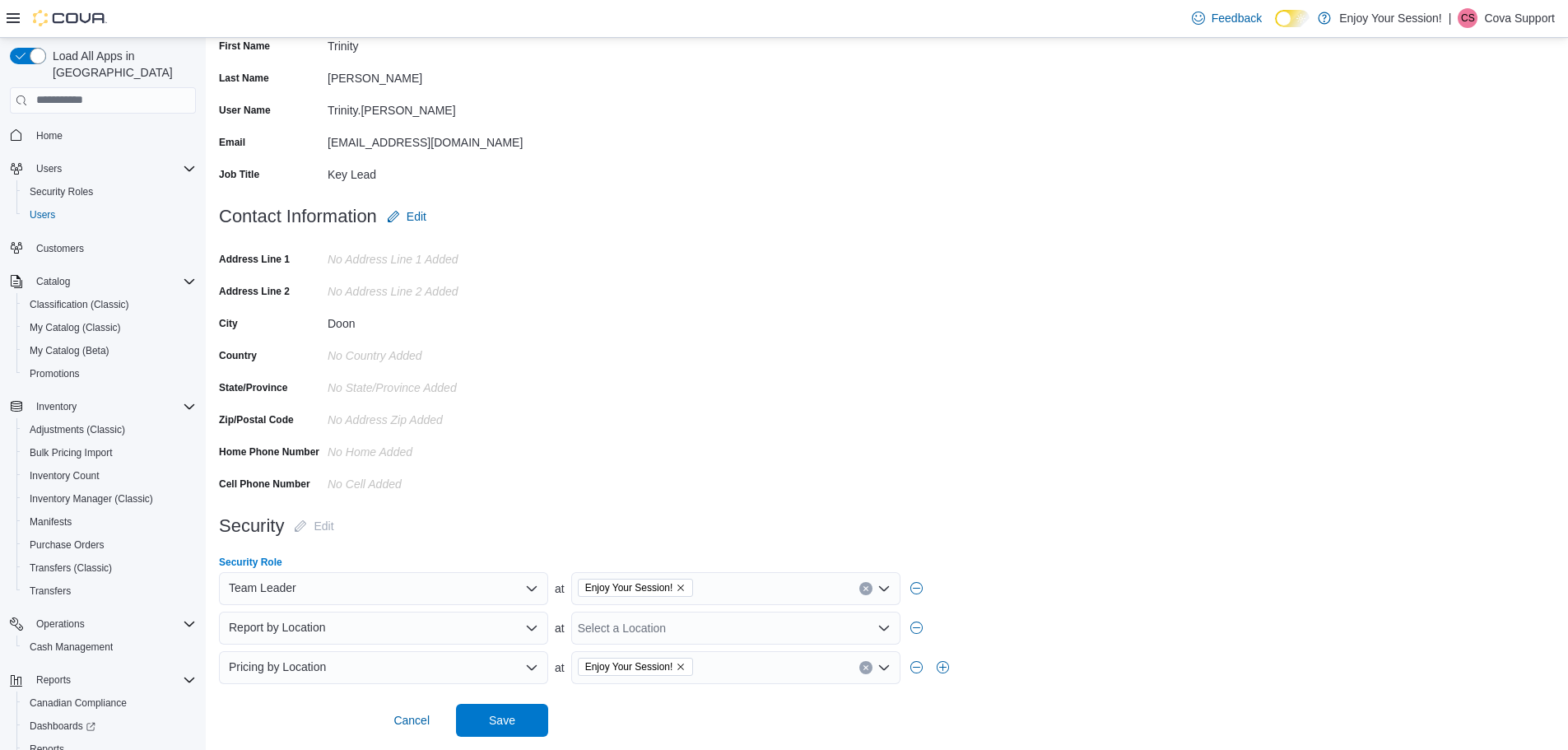
click at [712, 635] on div "Select a Location" at bounding box center [735, 628] width 329 height 33
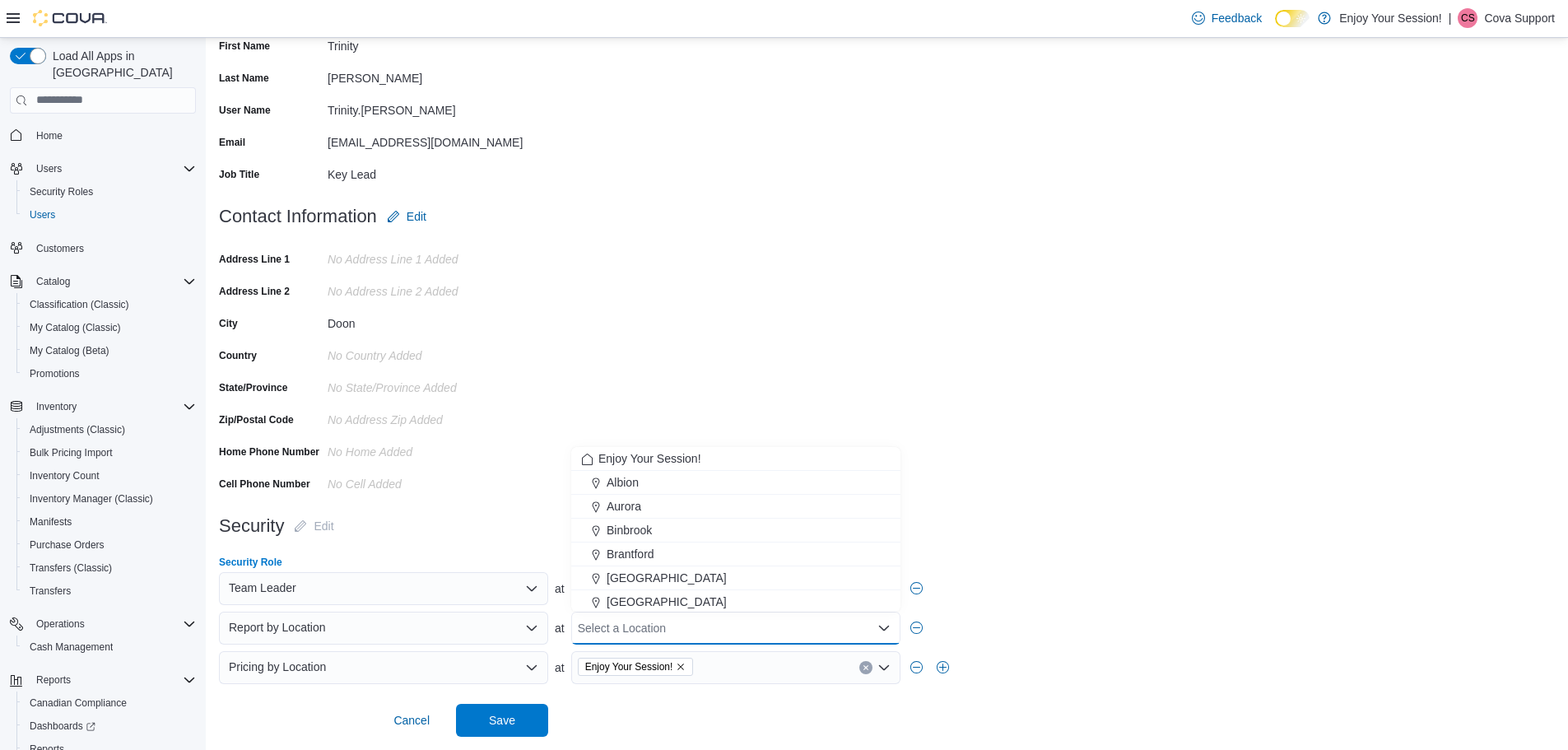
click at [1062, 570] on div "Security Role Team Leader at Enjoy Your Session! Report by Location at Select a…" at bounding box center [887, 623] width 1336 height 135
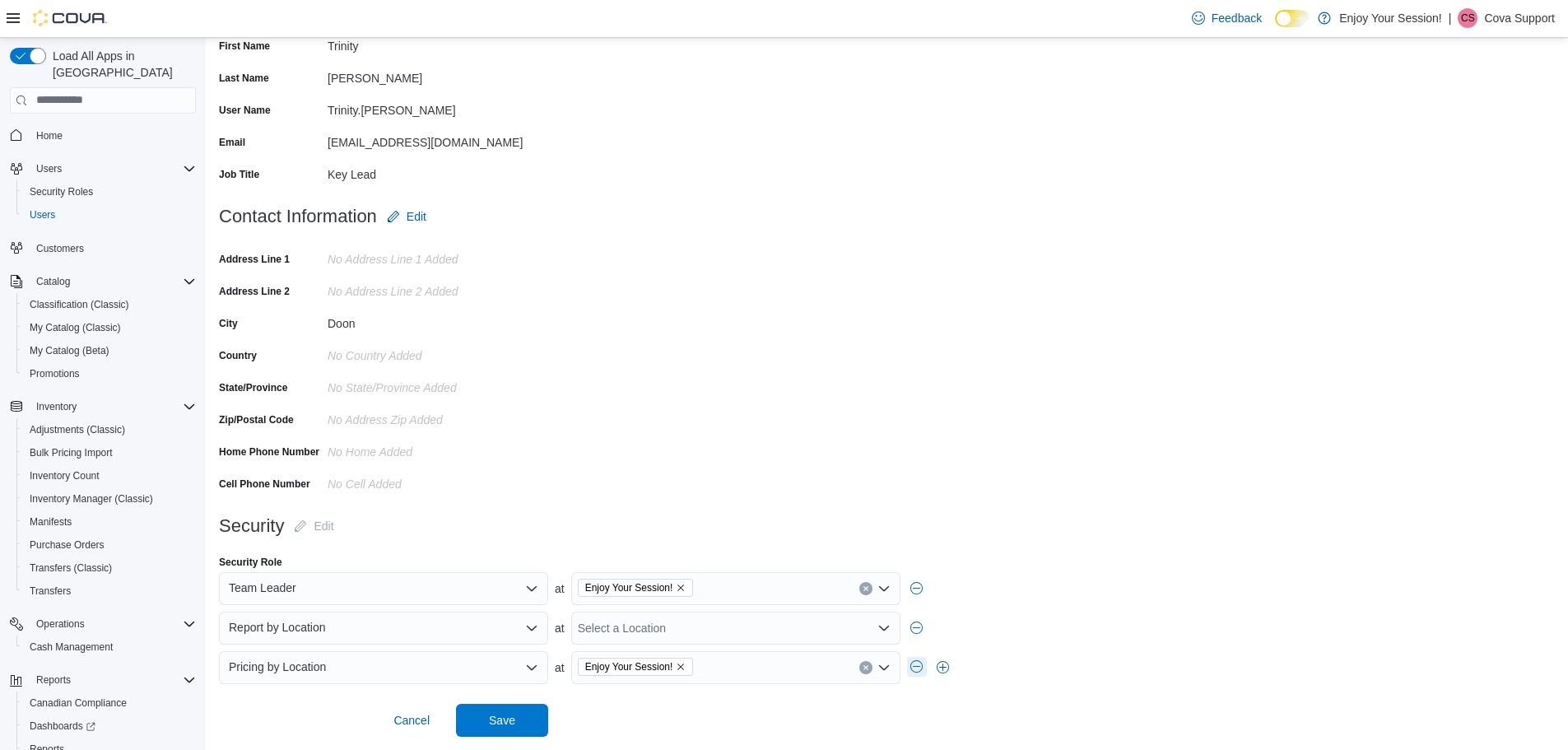
click at [920, 670] on button "button" at bounding box center [916, 666] width 20 height 20
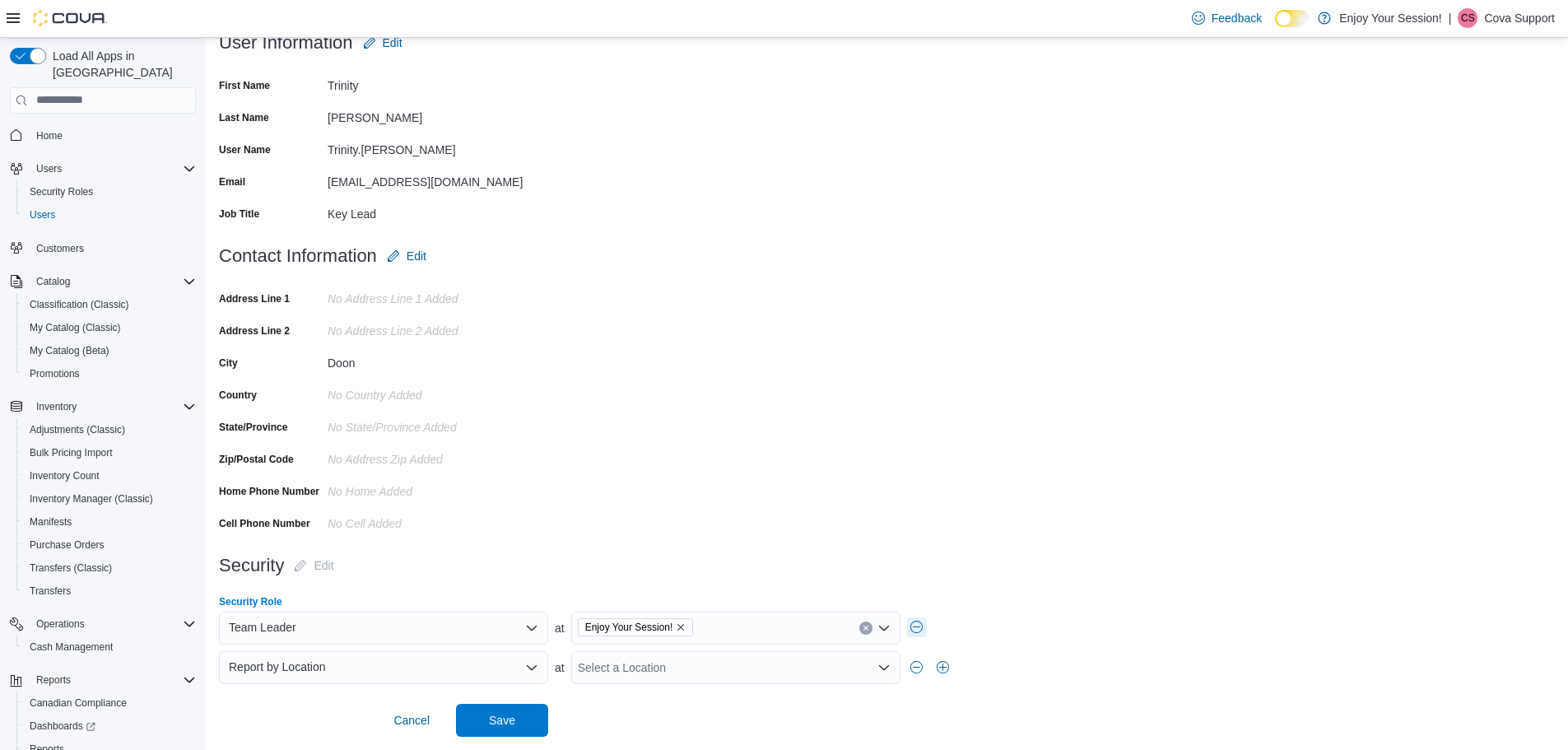
click at [920, 632] on button "button" at bounding box center [916, 627] width 20 height 20
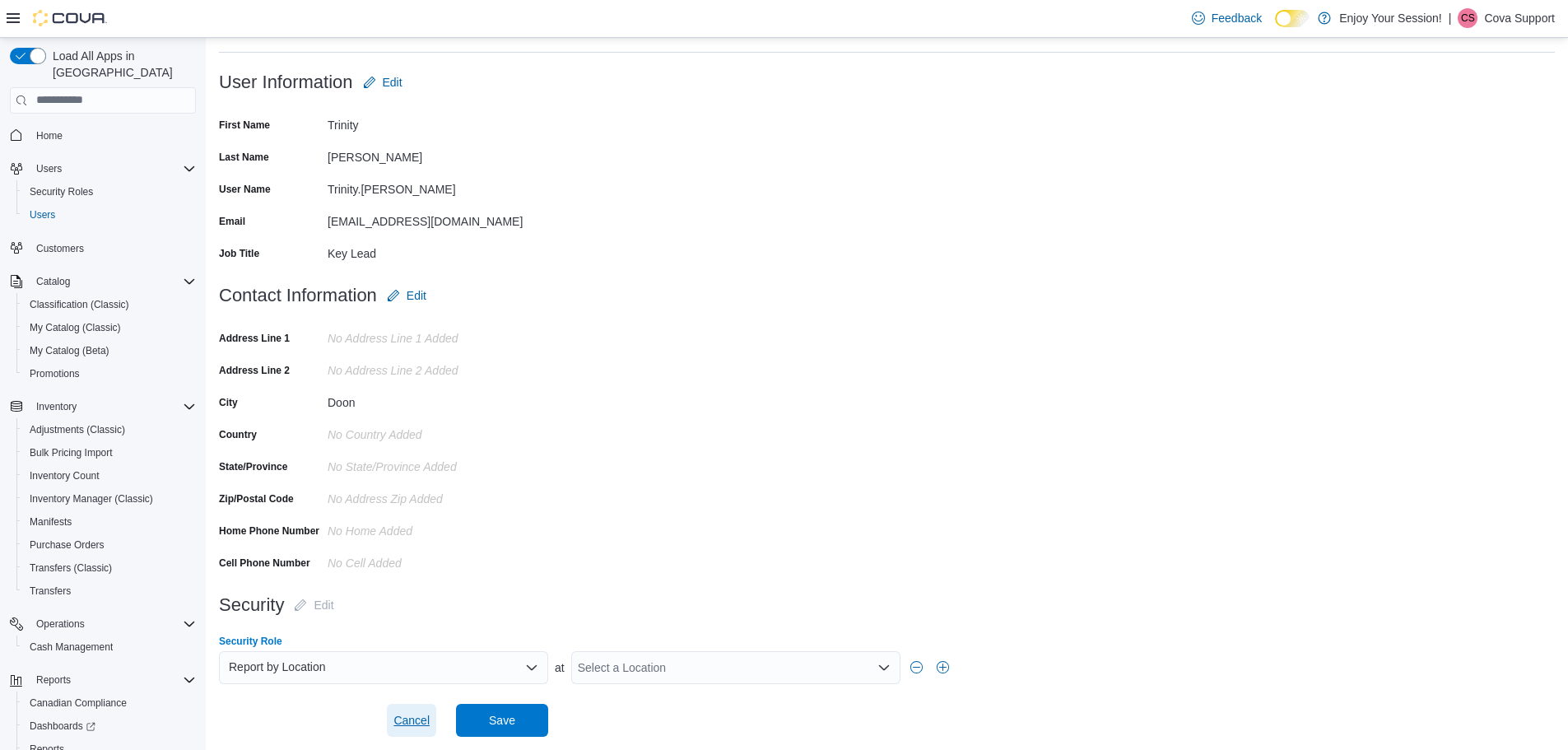
click at [421, 720] on span "Cancel" at bounding box center [412, 720] width 37 height 16
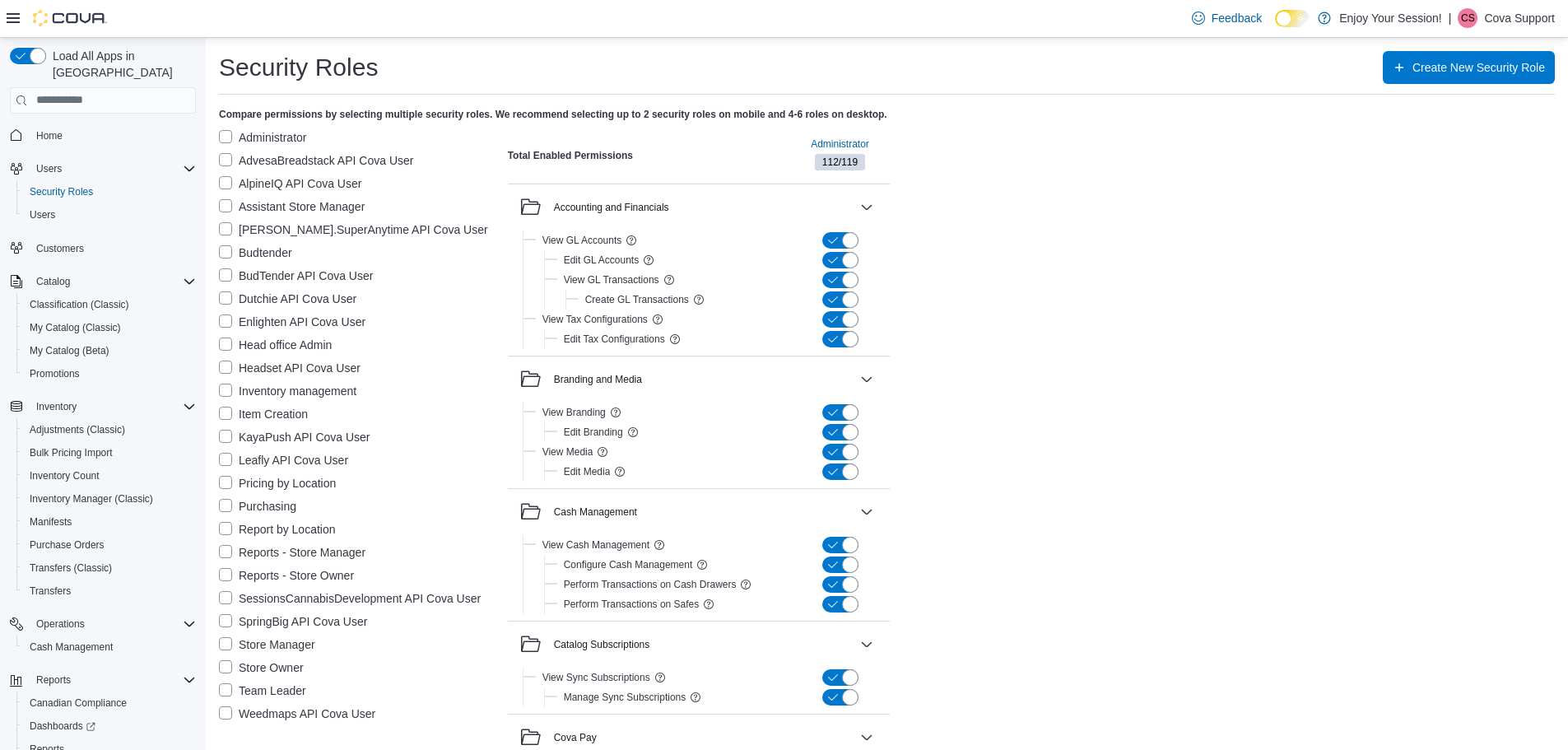
click at [226, 135] on label "Administrator" at bounding box center [262, 138] width 88 height 20
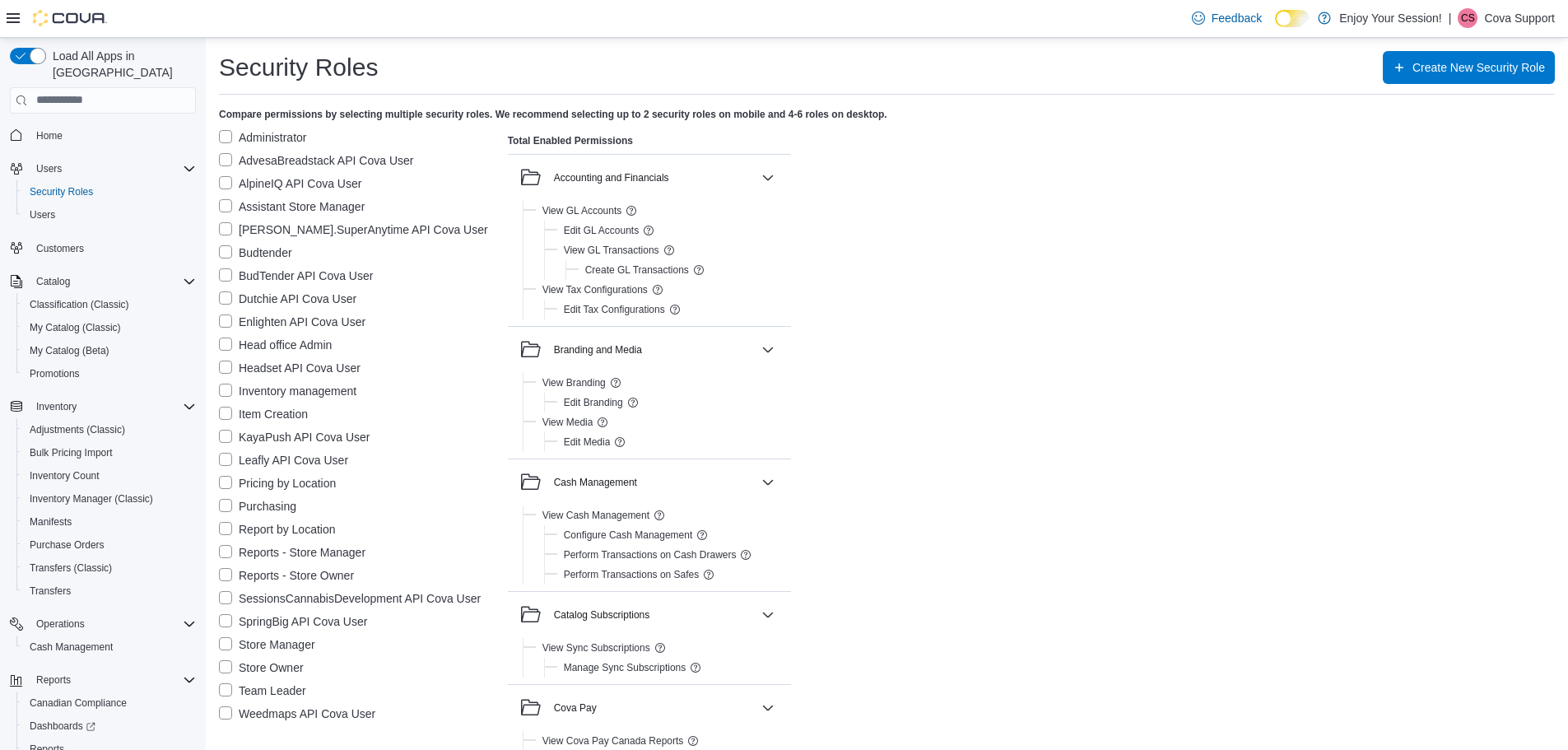
click at [230, 643] on label "Store Manager" at bounding box center [267, 644] width 96 height 20
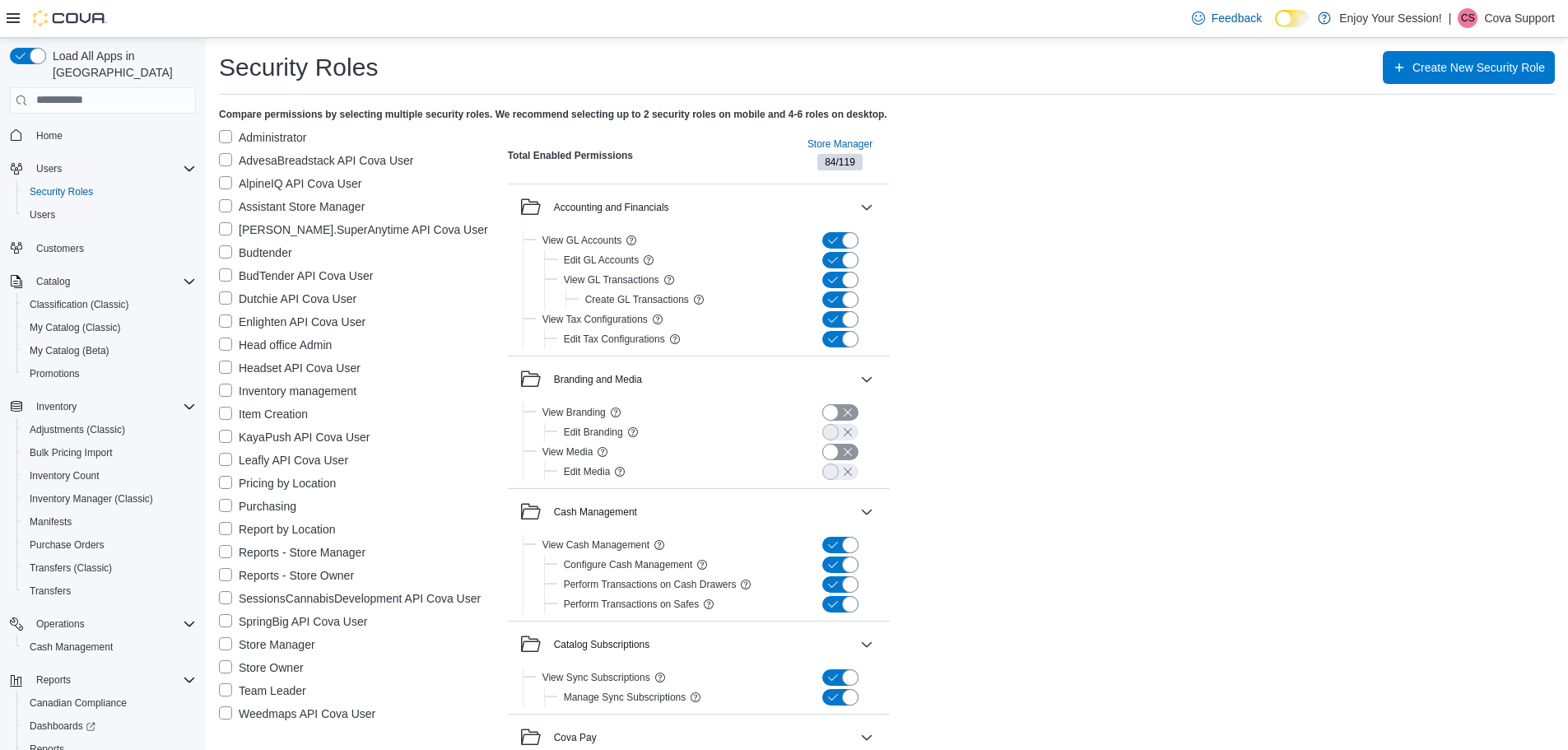
click at [226, 207] on label "Assistant Store Manager" at bounding box center [291, 206] width 145 height 20
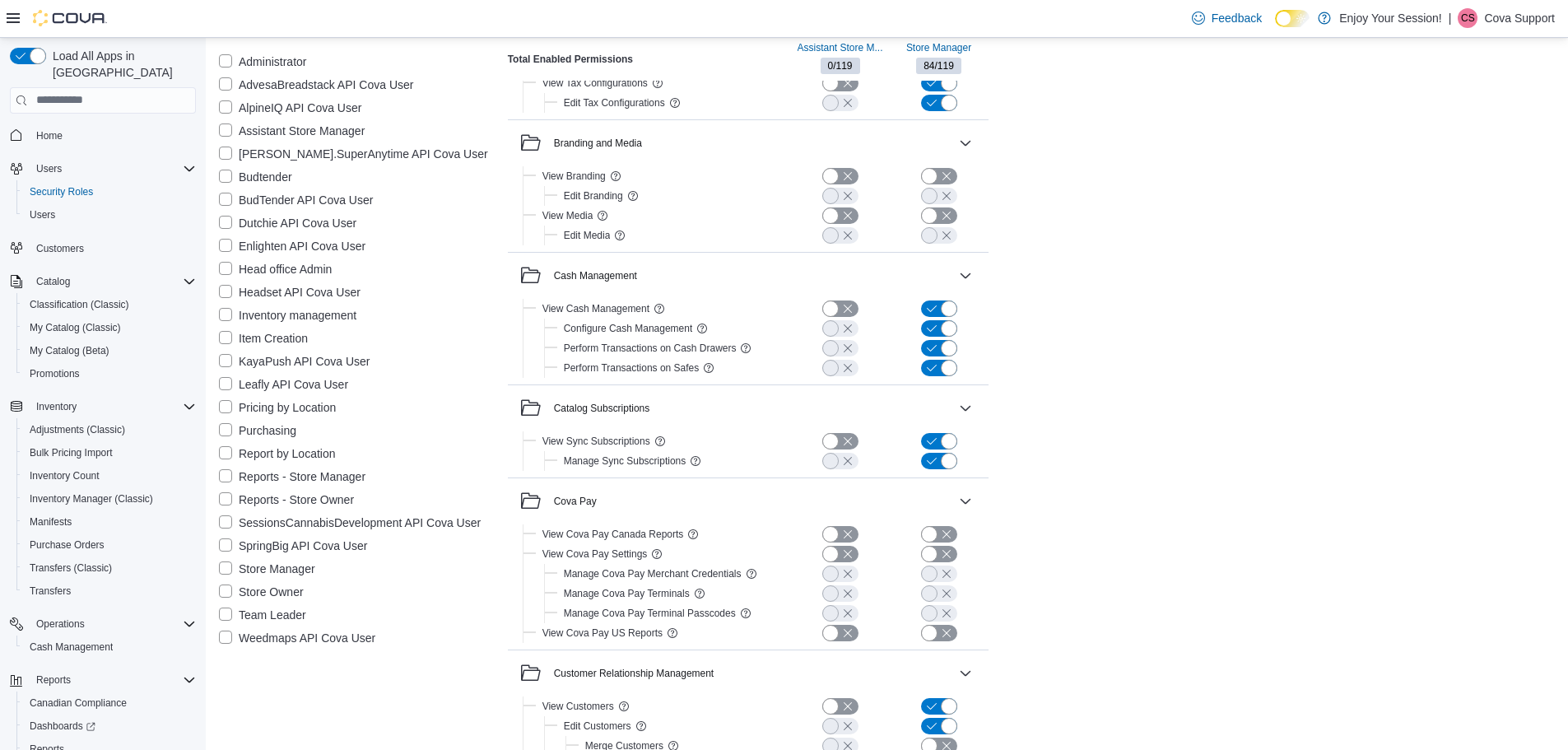
scroll to position [1, 0]
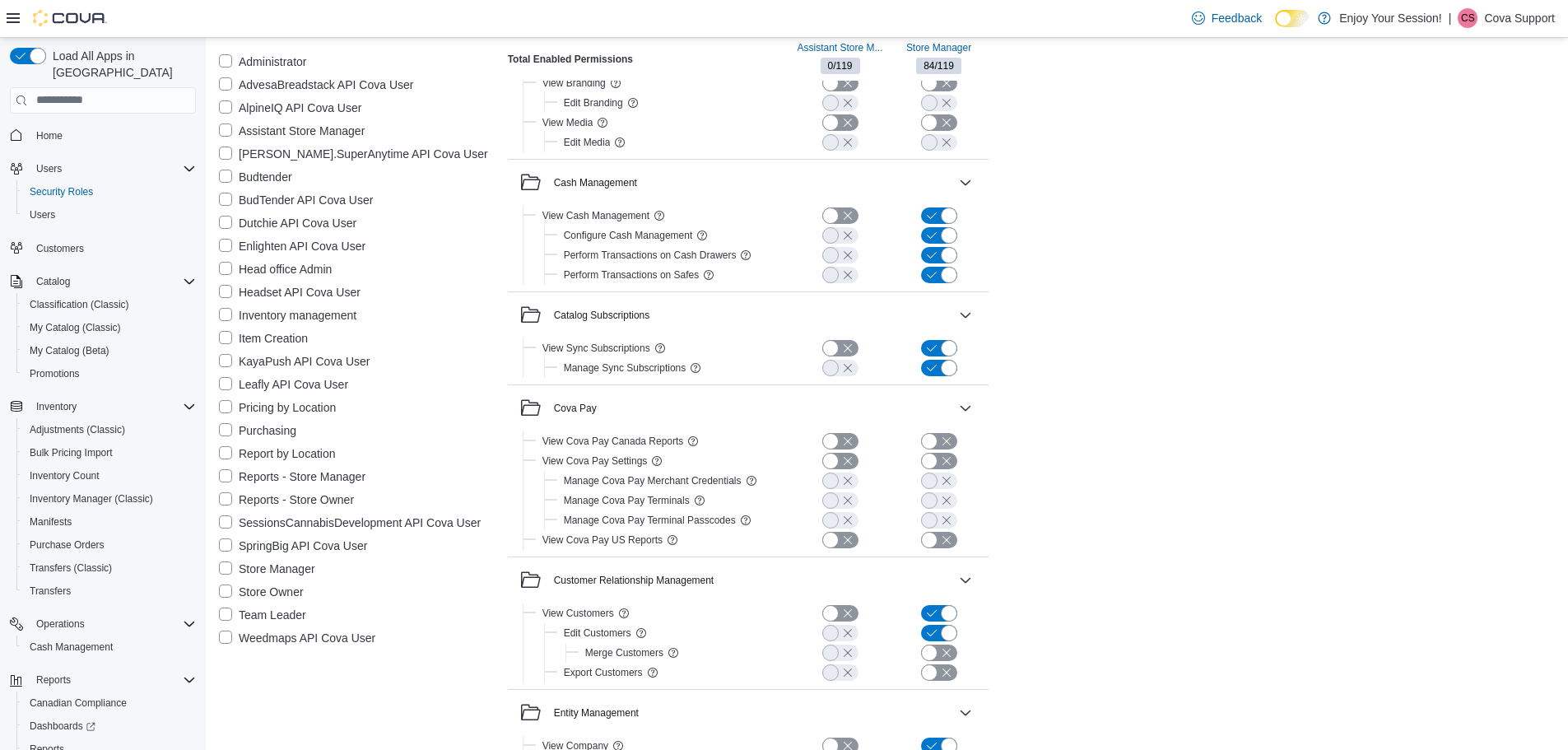
scroll to position [0, 0]
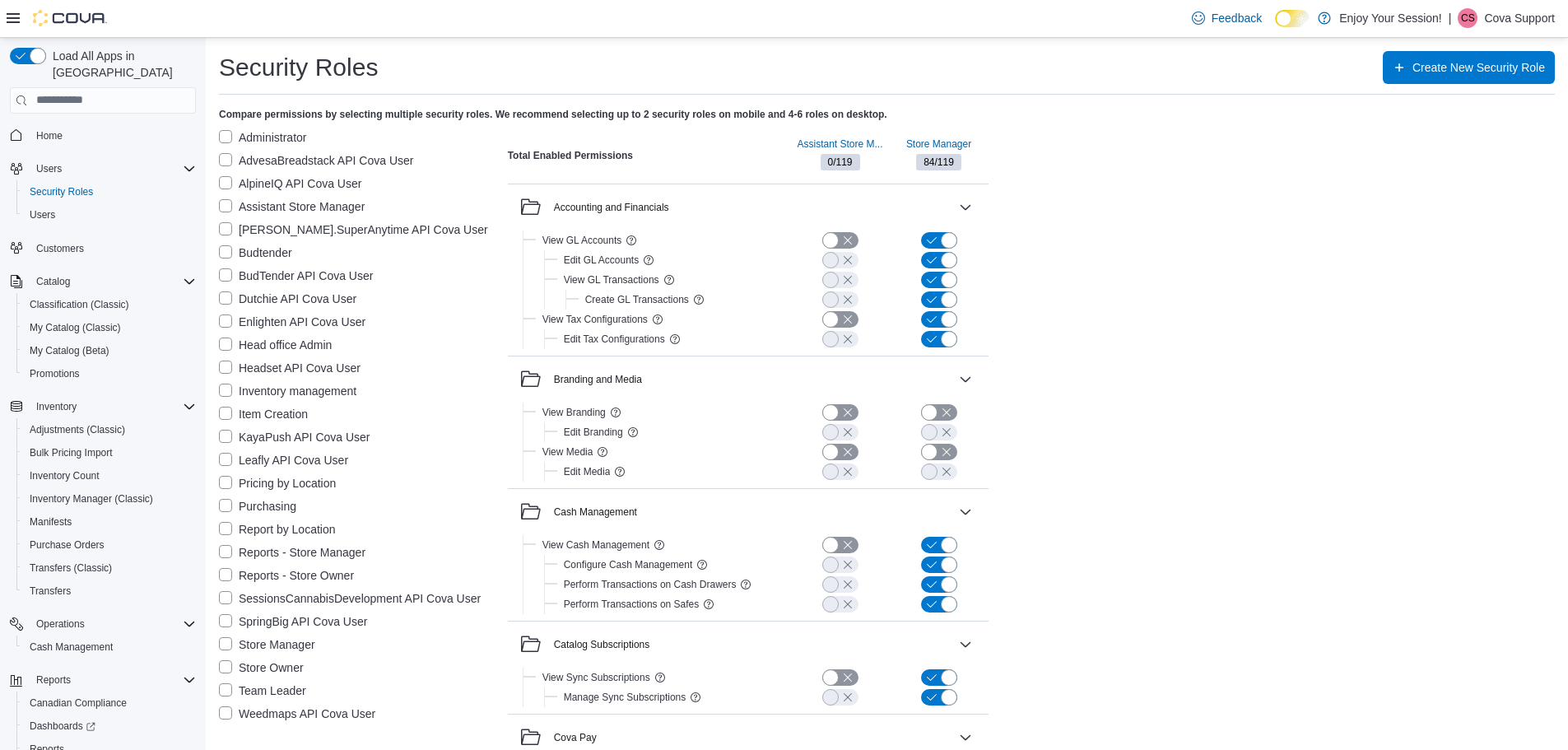
drag, startPoint x: 223, startPoint y: 206, endPoint x: 199, endPoint y: 475, distance: 270.1
click at [223, 206] on label "Assistant Store Manager" at bounding box center [291, 206] width 145 height 20
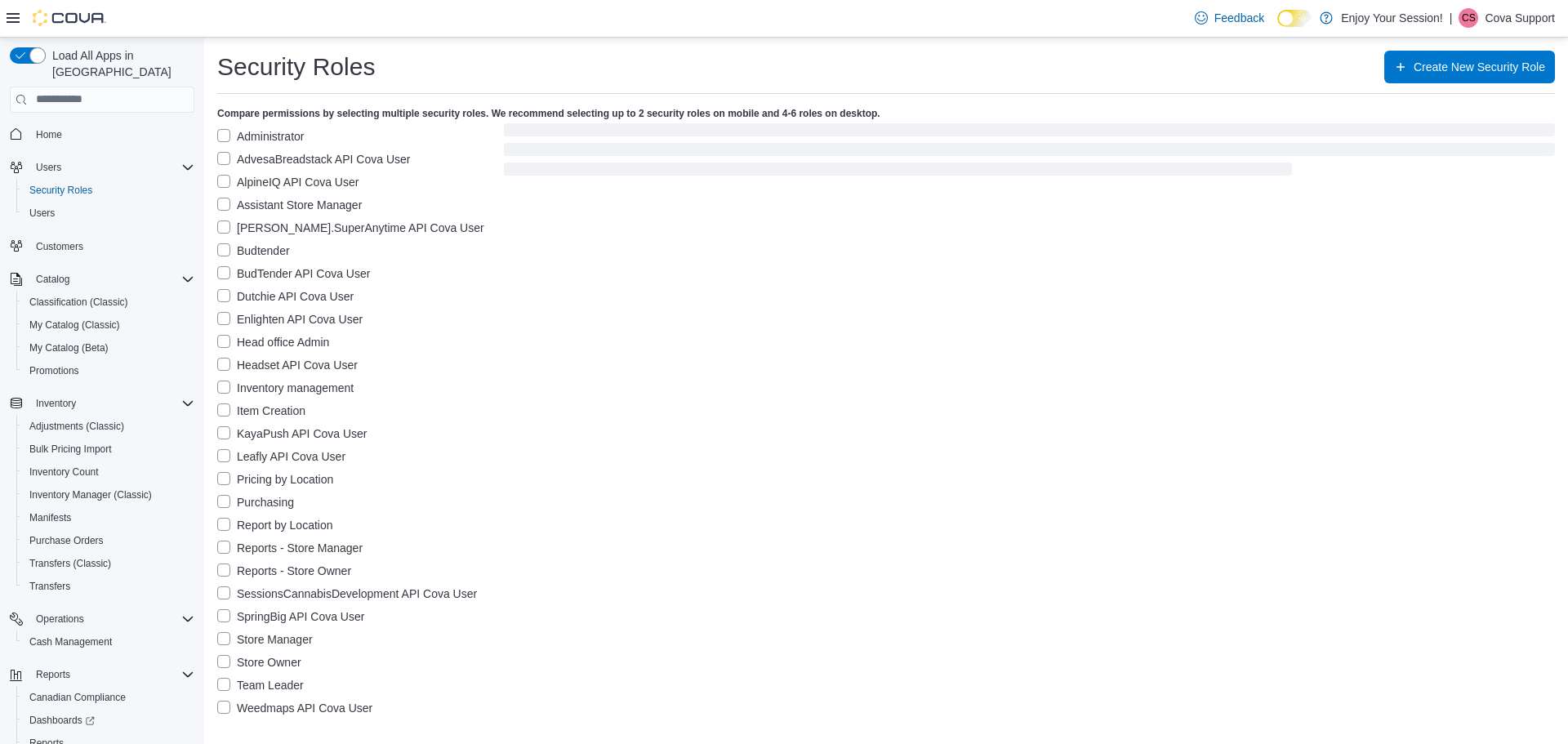
click at [222, 644] on label "Store Manager" at bounding box center [265, 639] width 95 height 20
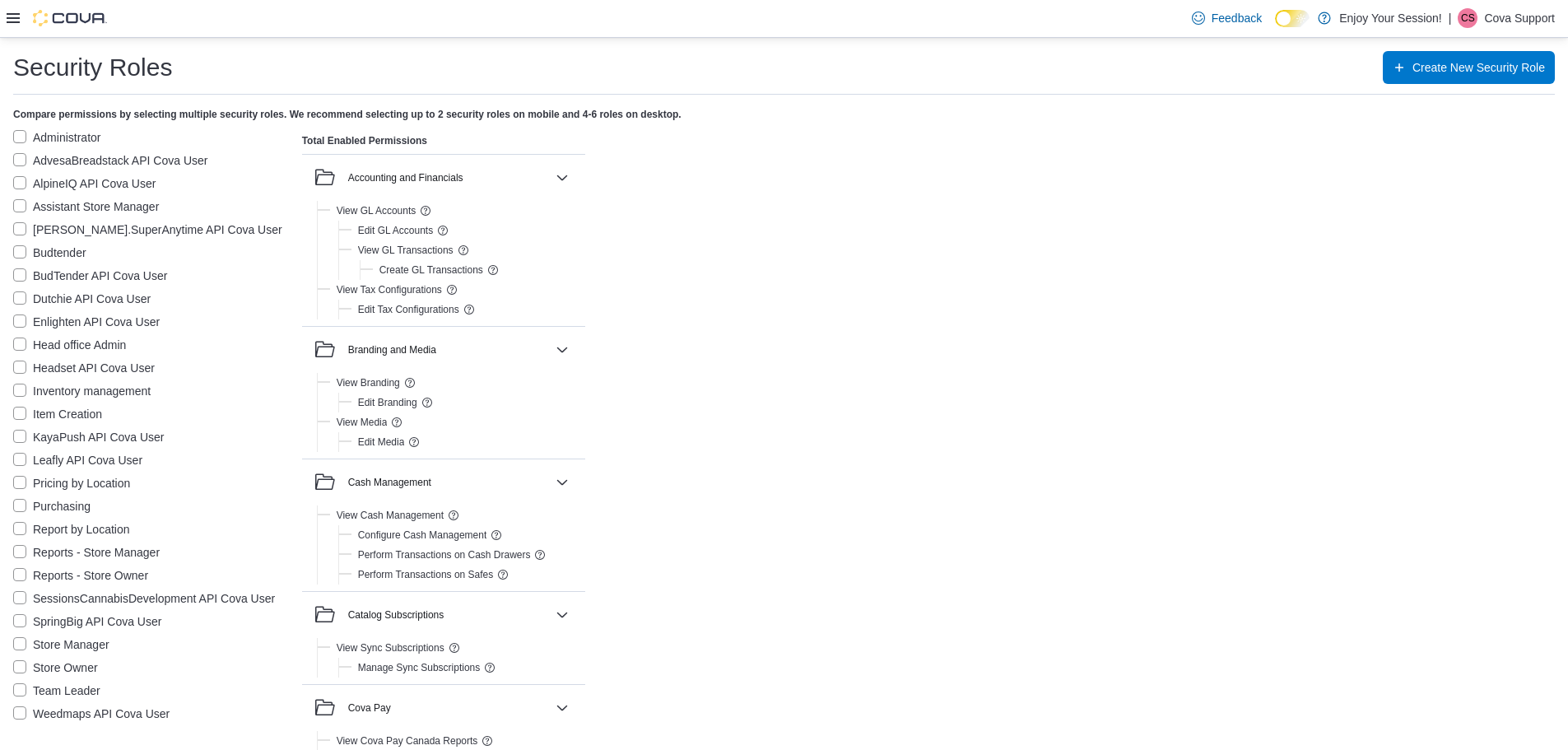
click at [14, 14] on icon at bounding box center [13, 18] width 13 height 10
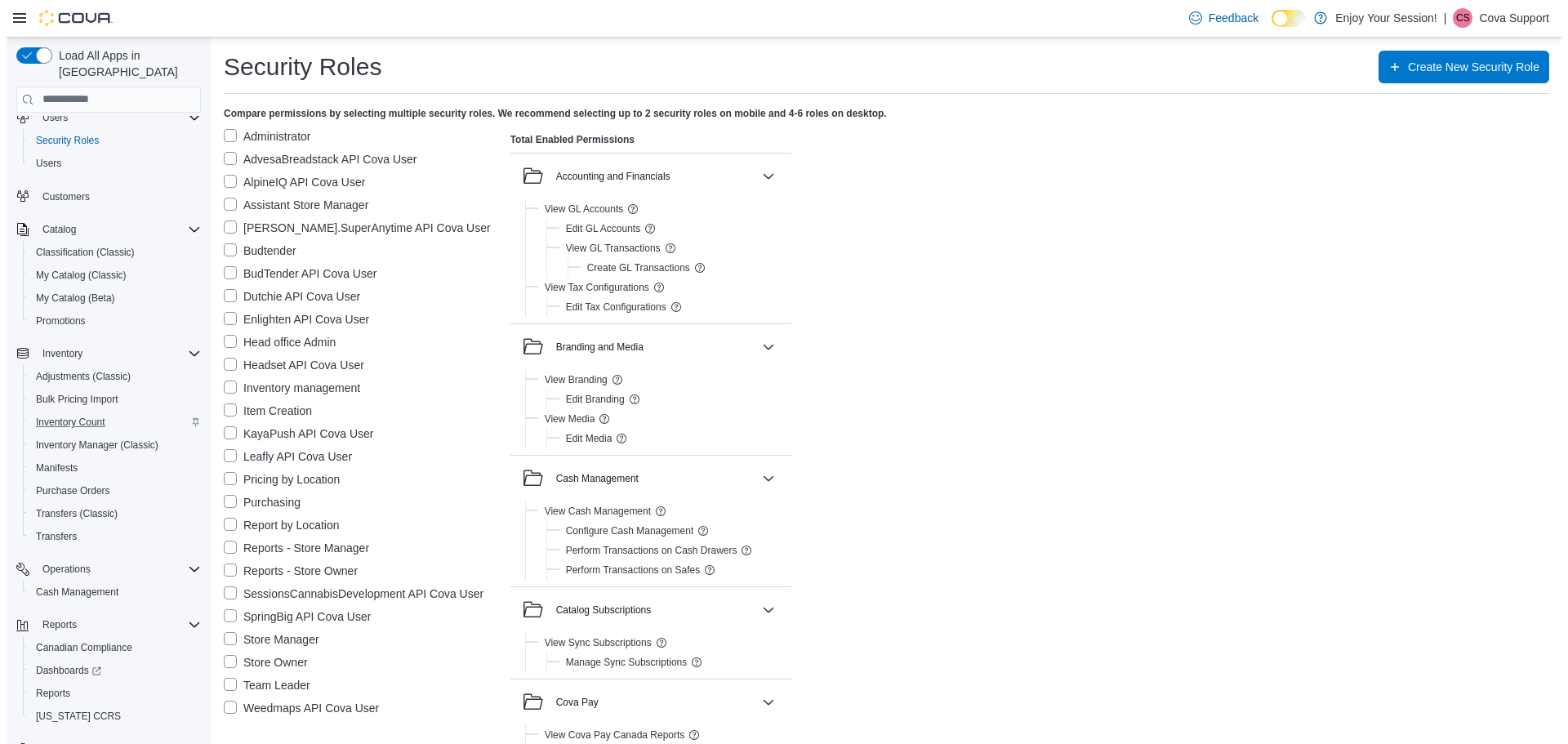
scroll to position [76, 0]
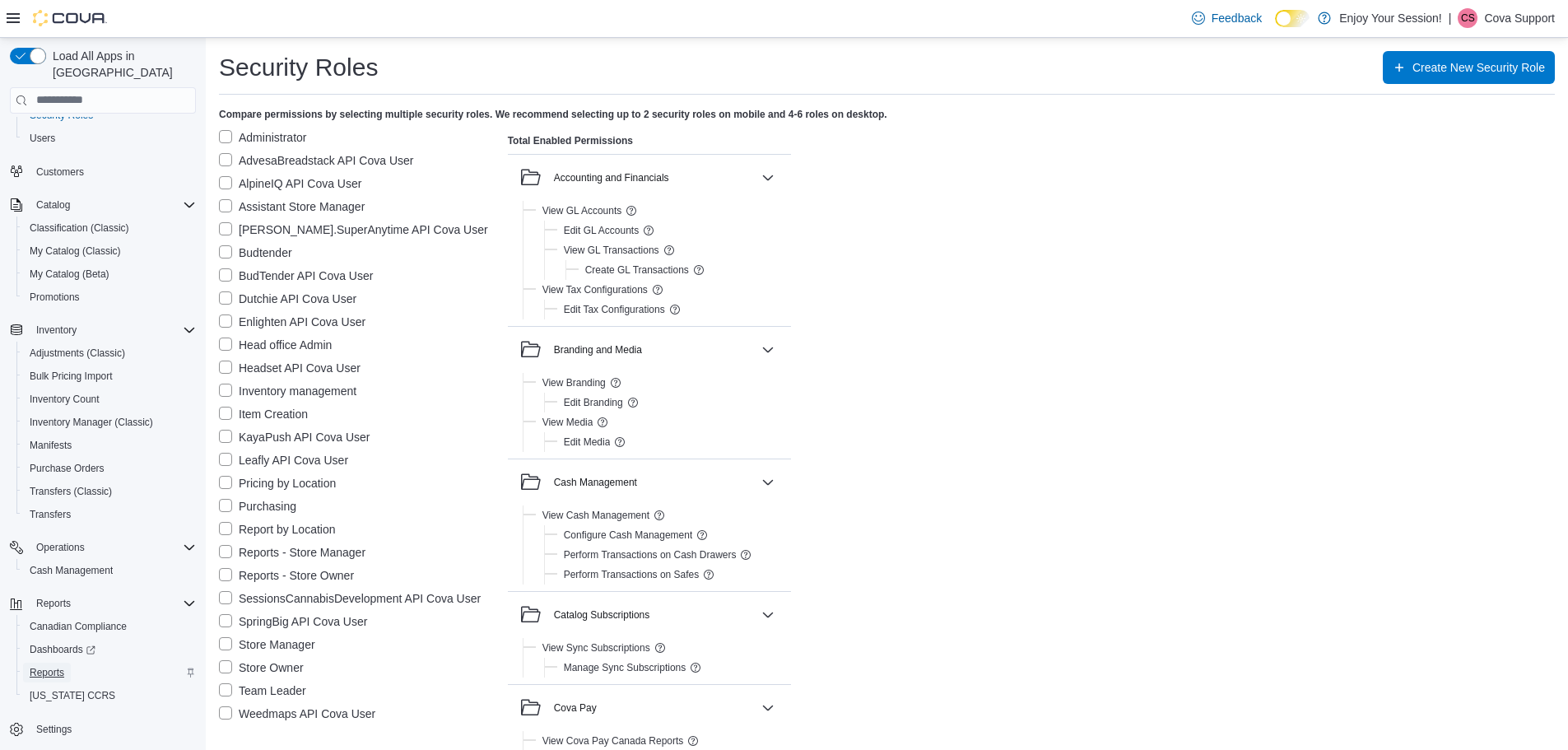
click at [58, 666] on span "Reports" at bounding box center [47, 673] width 35 height 13
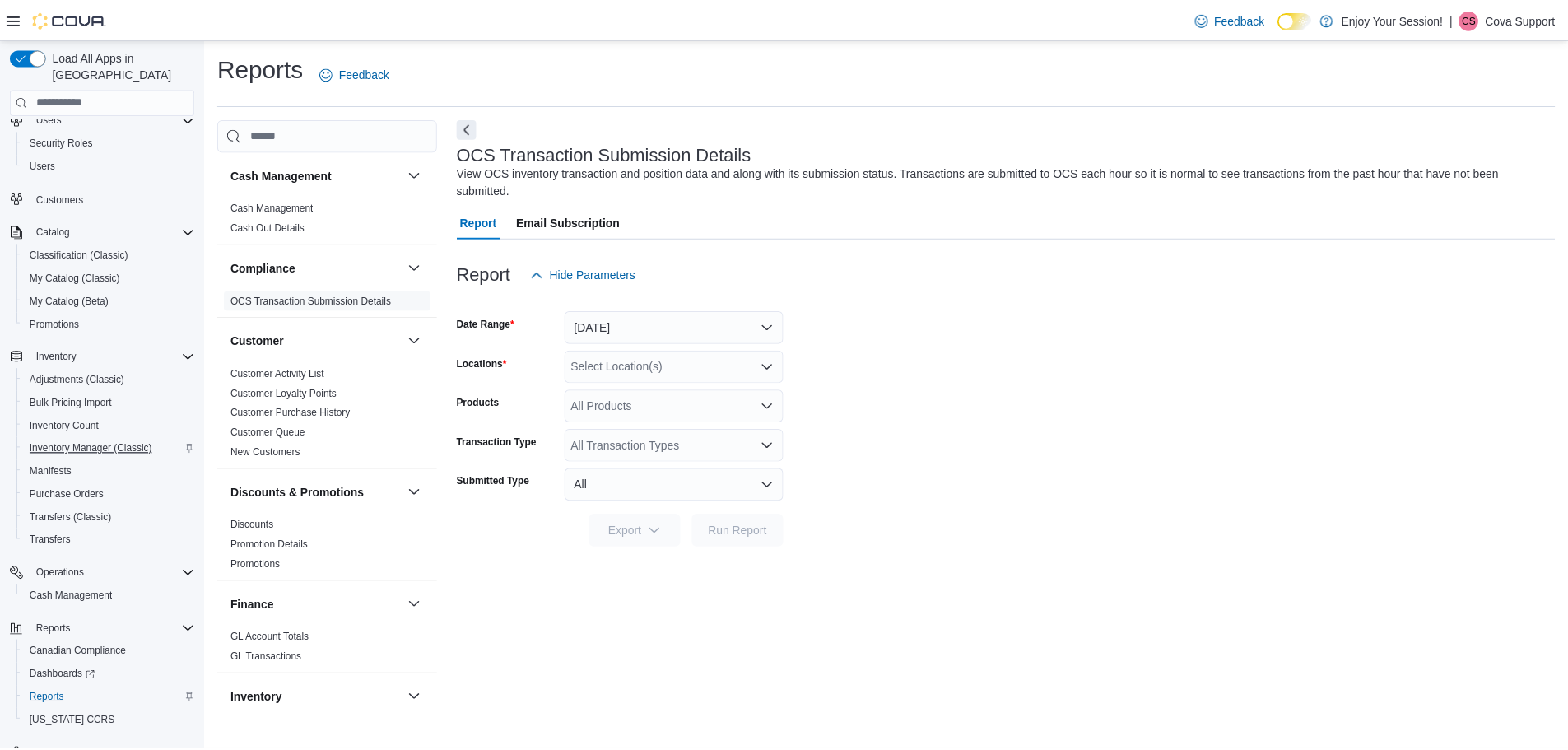
scroll to position [77, 0]
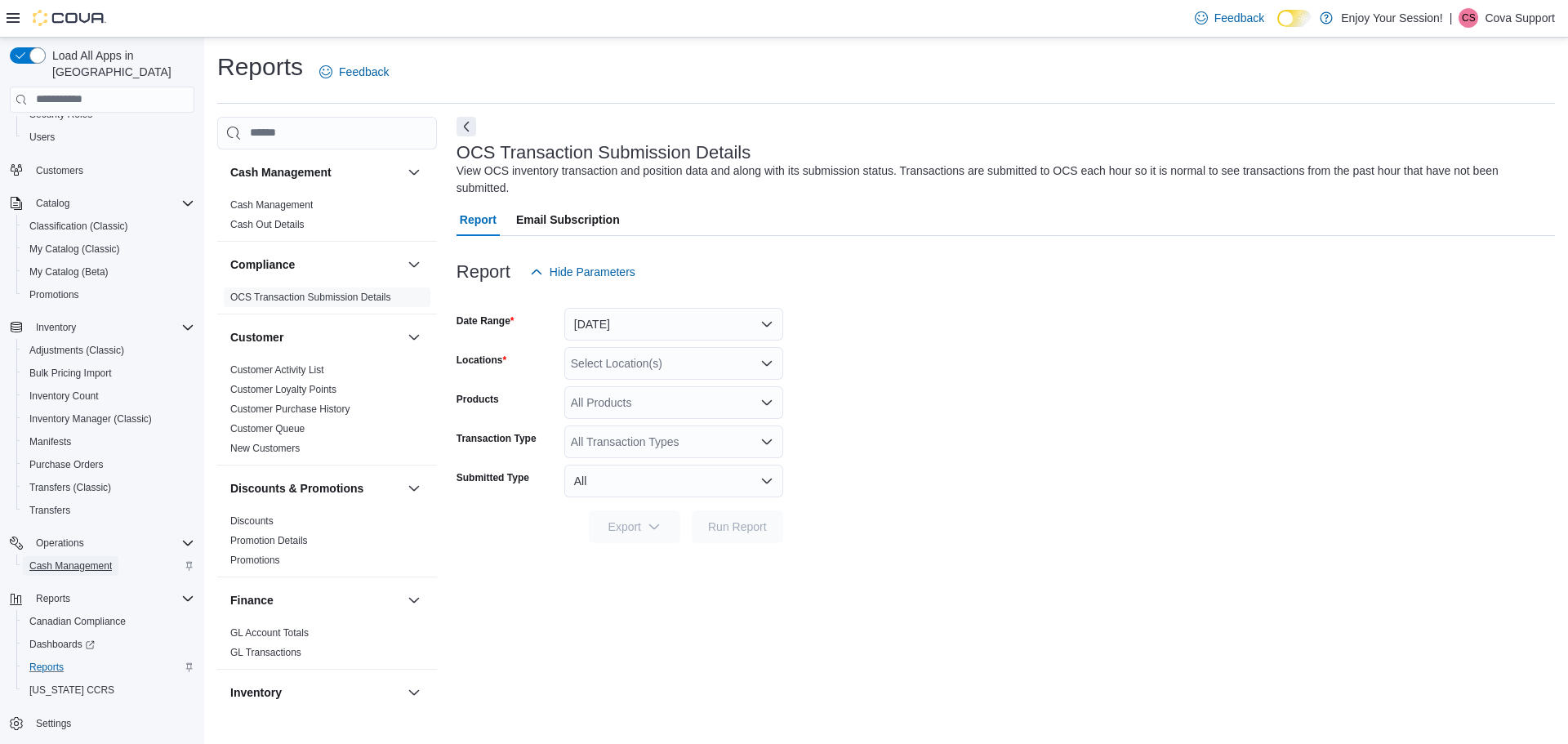
click at [96, 560] on span "Cash Management" at bounding box center [71, 566] width 82 height 13
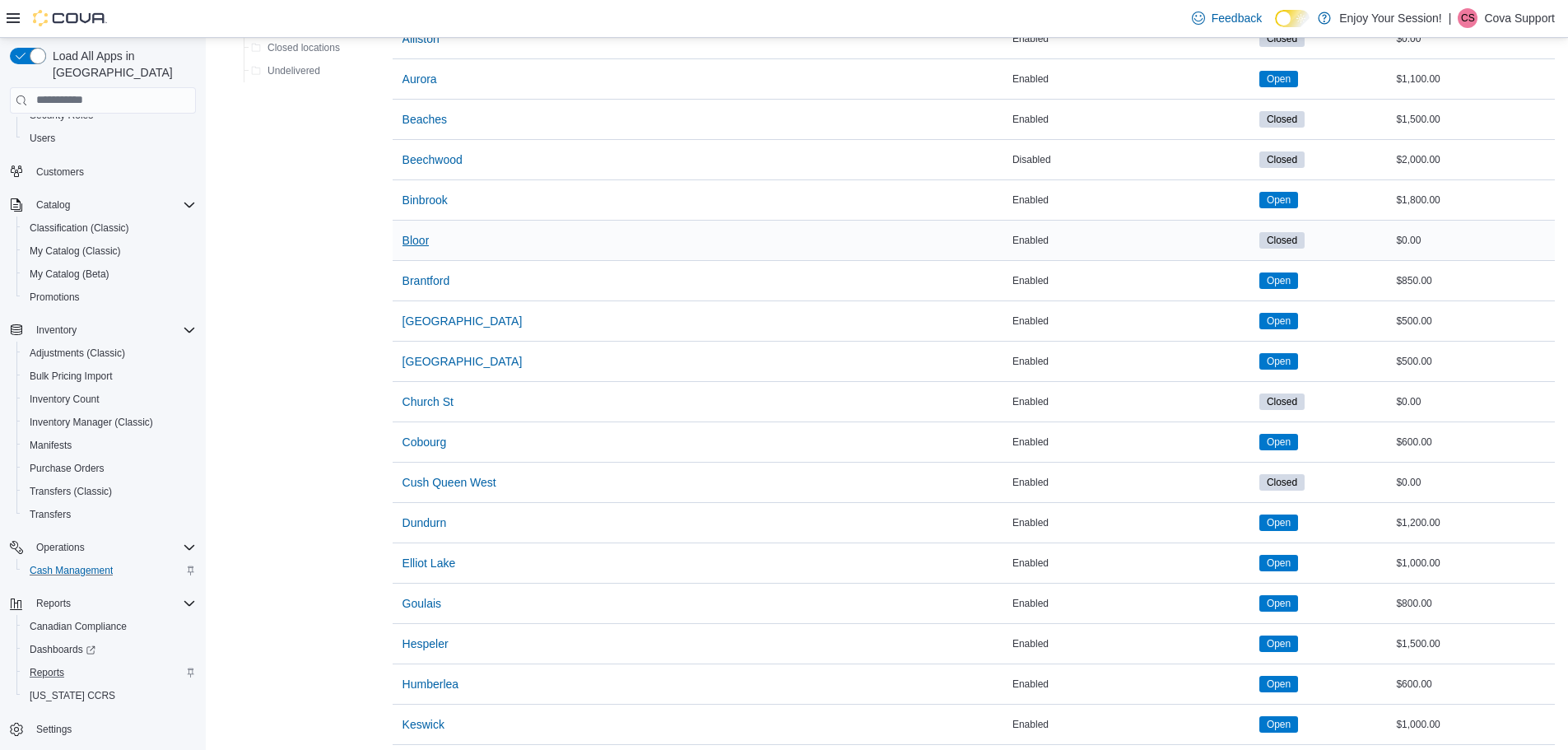
scroll to position [247, 0]
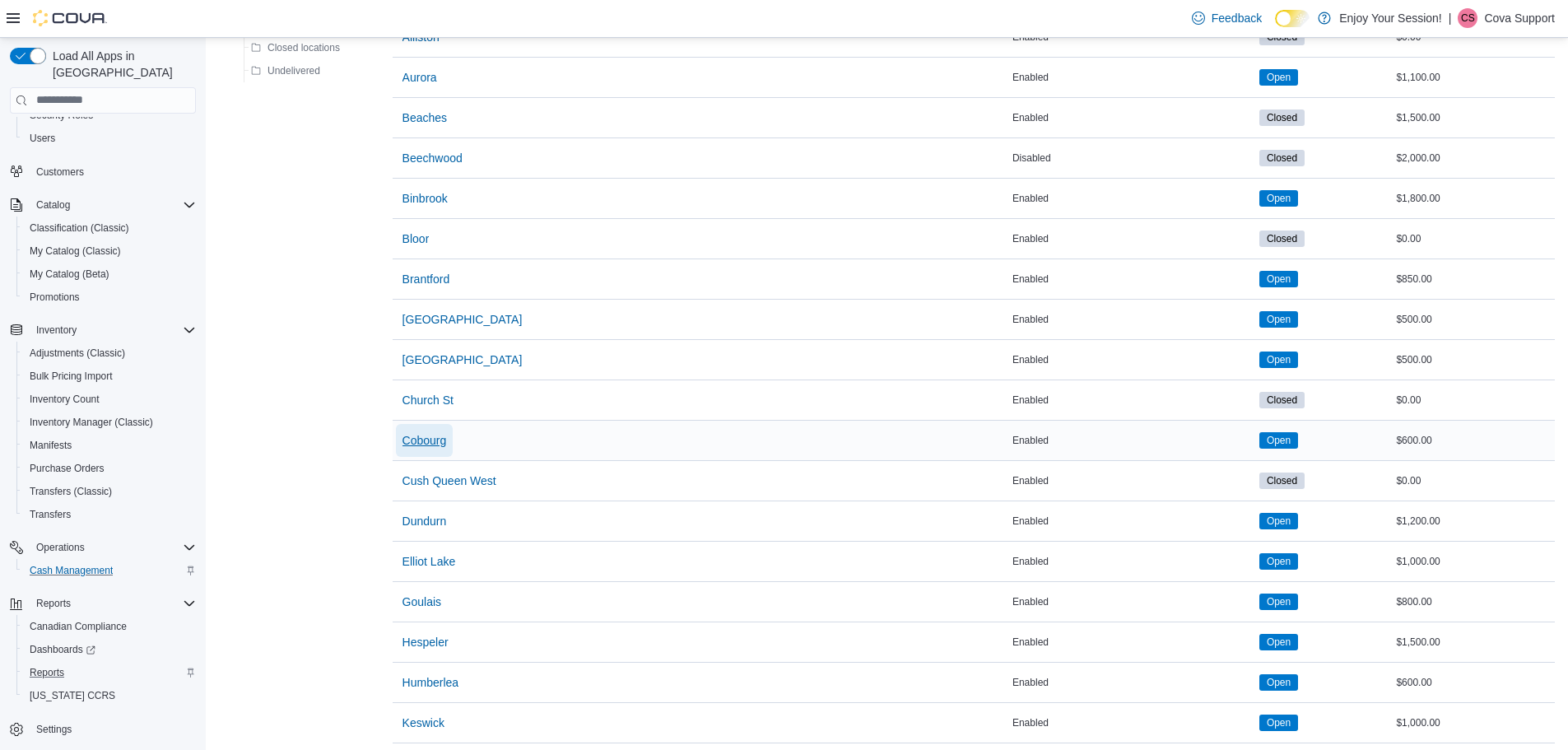
click at [438, 439] on span "Cobourg" at bounding box center [424, 440] width 44 height 16
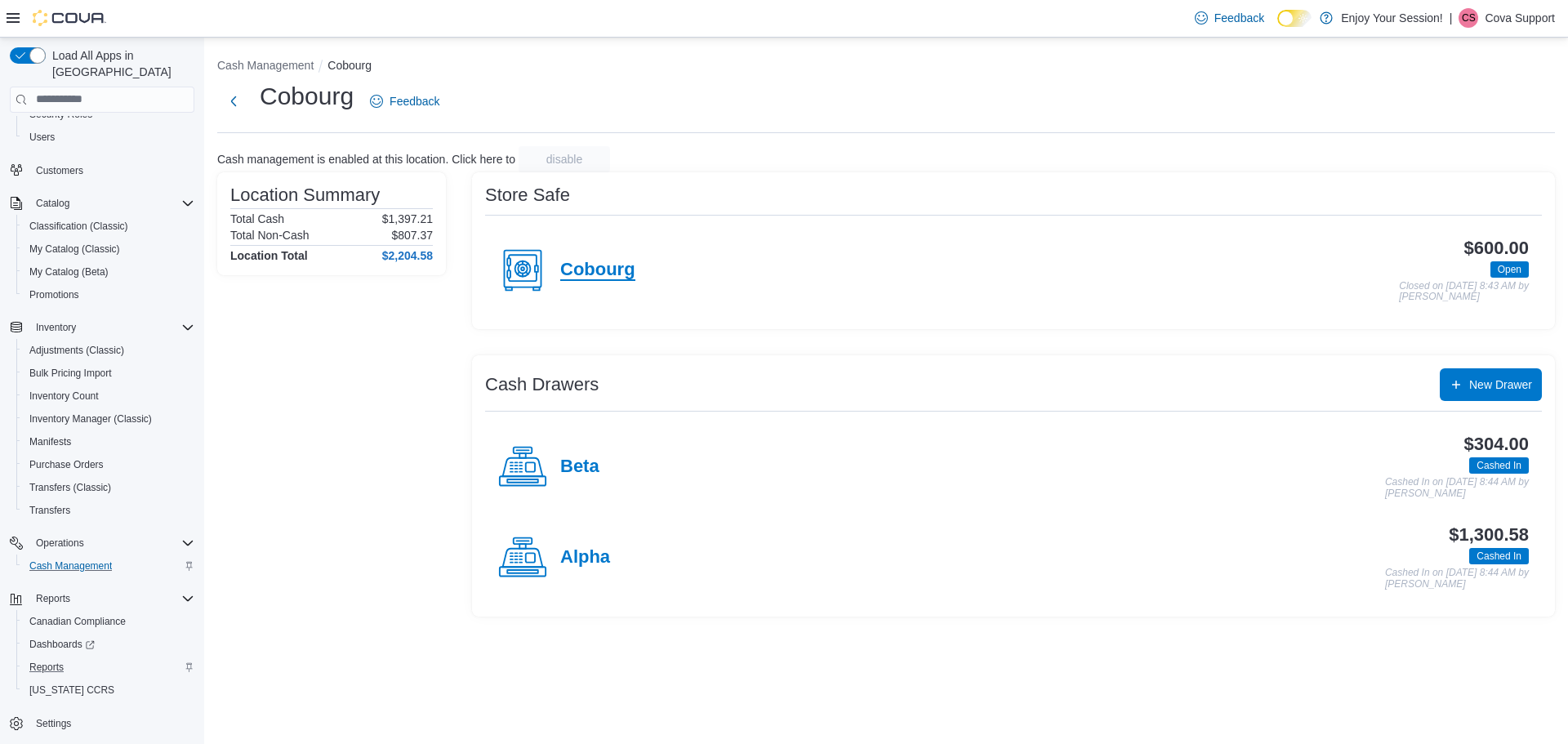
click at [614, 275] on h4 "Cobourg" at bounding box center [598, 270] width 75 height 21
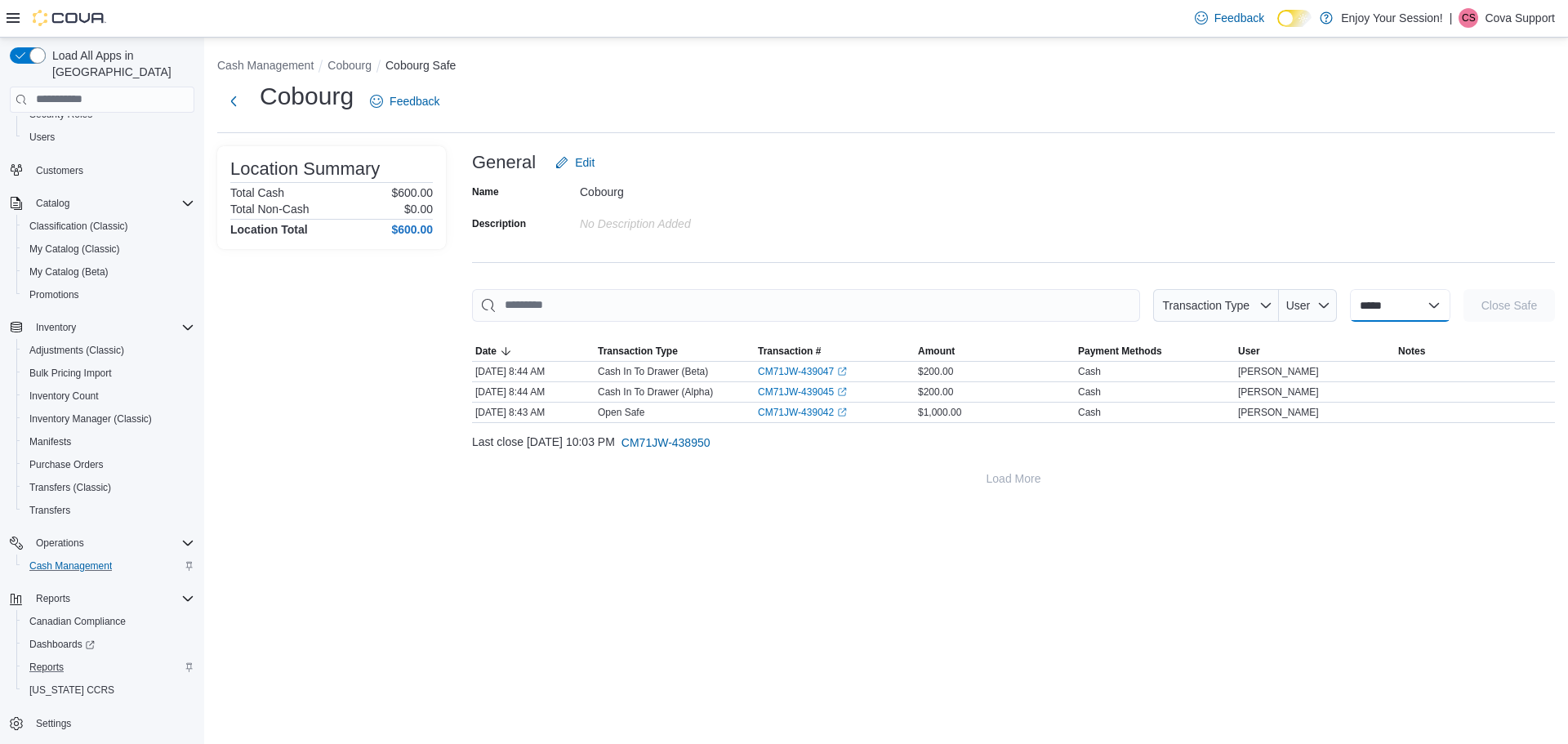
click at [1425, 311] on select "**********" at bounding box center [1399, 306] width 100 height 32
click at [1388, 217] on div "Name Cobourg Description No Description added" at bounding box center [1013, 207] width 1083 height 57
click at [1506, 11] on p "Cova Support" at bounding box center [1519, 18] width 71 height 20
click at [1449, 151] on span "Sign Out" at bounding box center [1450, 159] width 44 height 16
